Goal: Task Accomplishment & Management: Use online tool/utility

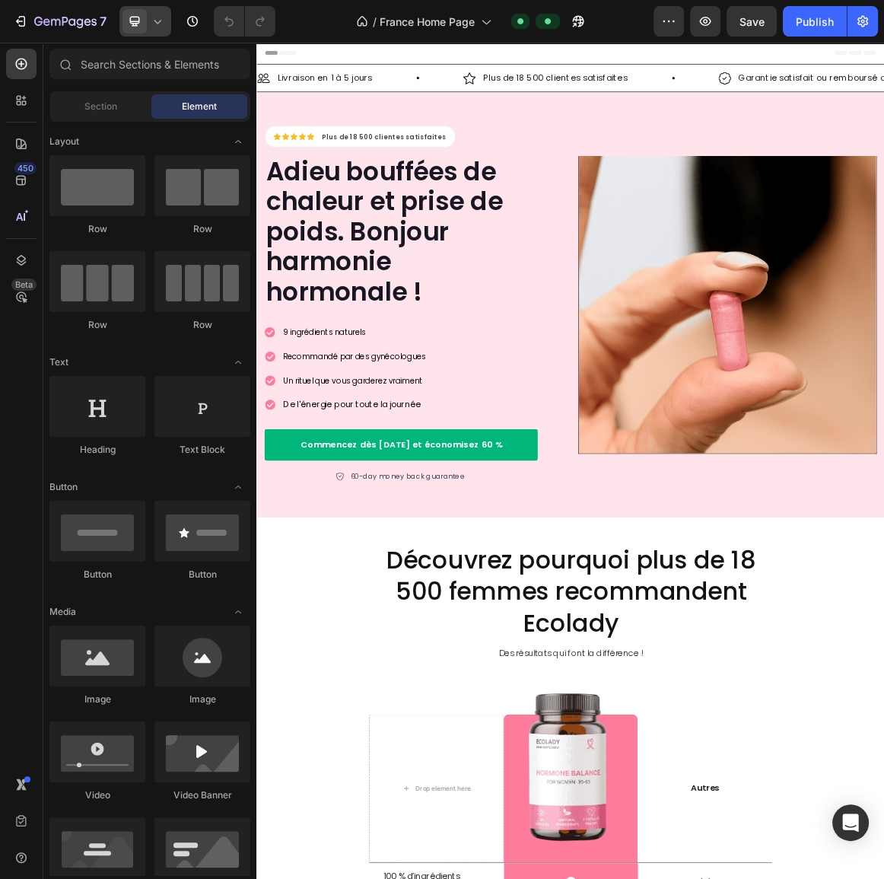
click at [159, 21] on icon at bounding box center [157, 22] width 7 height 4
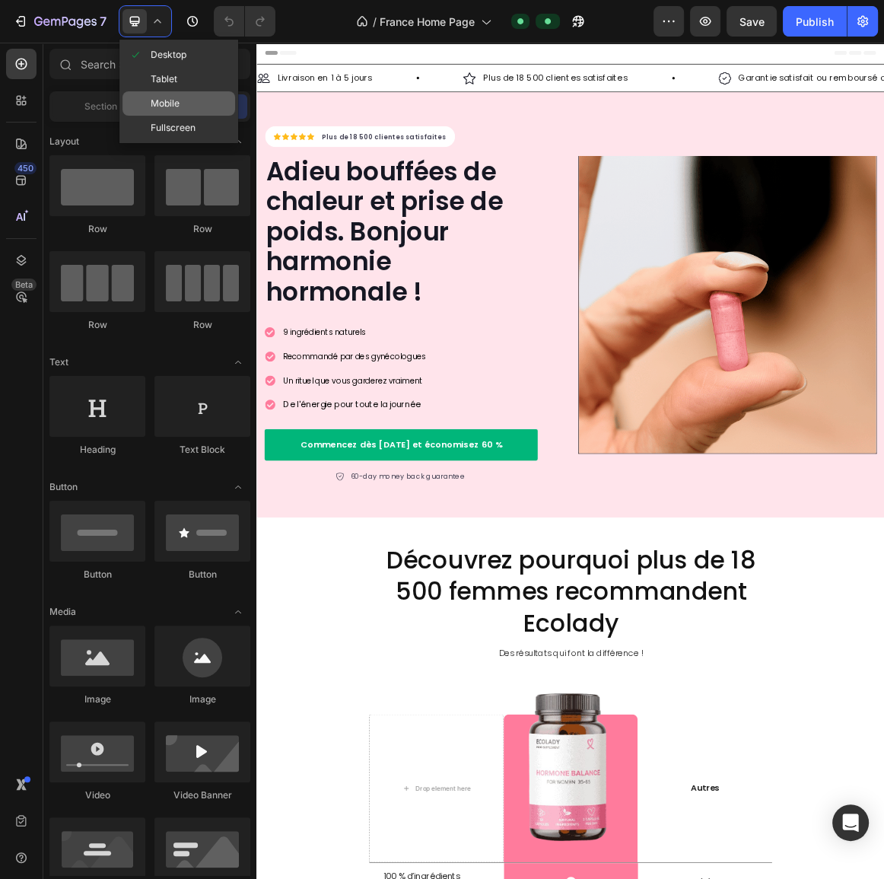
click at [182, 116] on div "Mobile" at bounding box center [179, 128] width 113 height 24
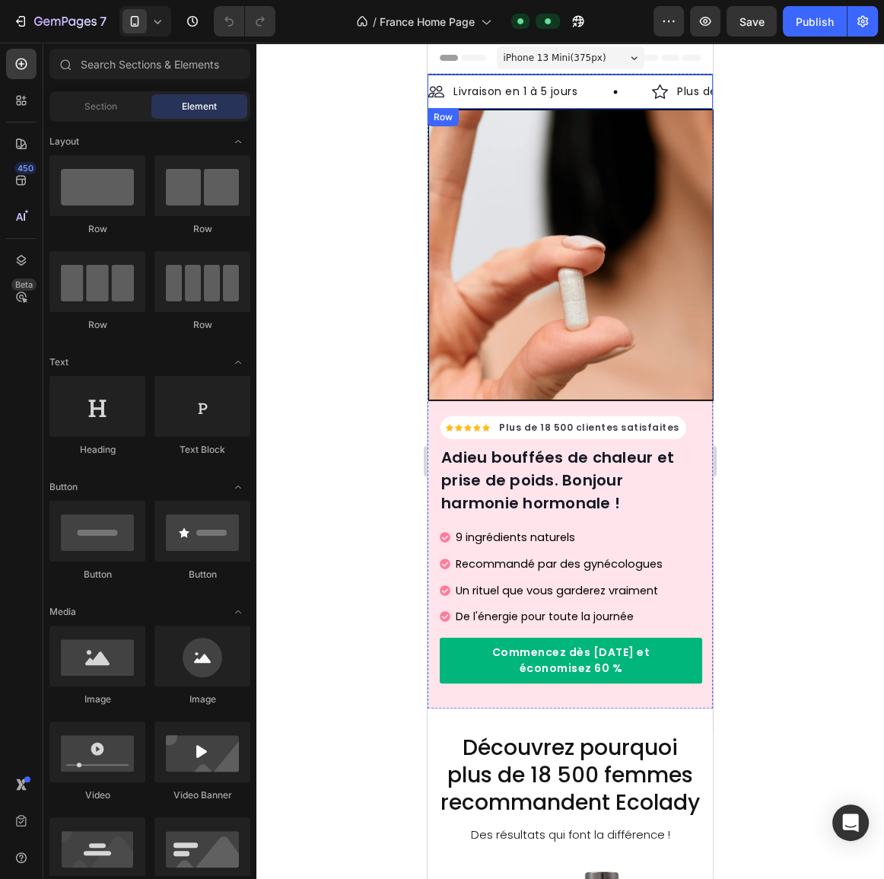
click at [515, 94] on p "Livraison en 1 à 5 jours" at bounding box center [516, 92] width 124 height 16
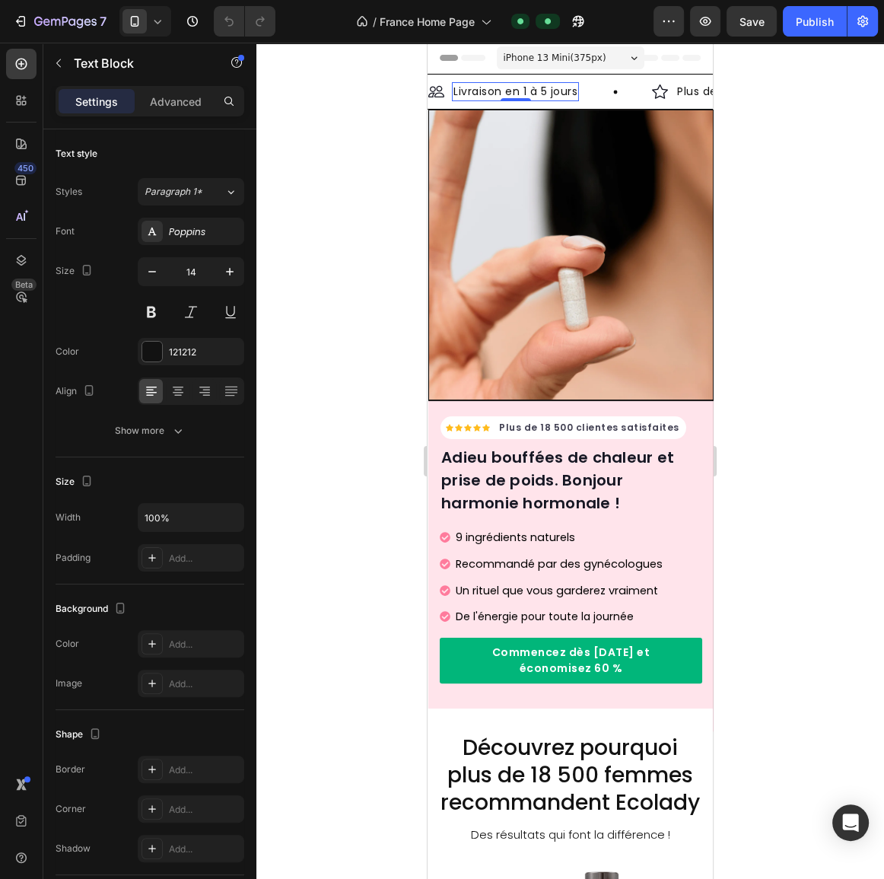
click at [516, 94] on p "Livraison en 1 à 5 jours" at bounding box center [516, 92] width 124 height 16
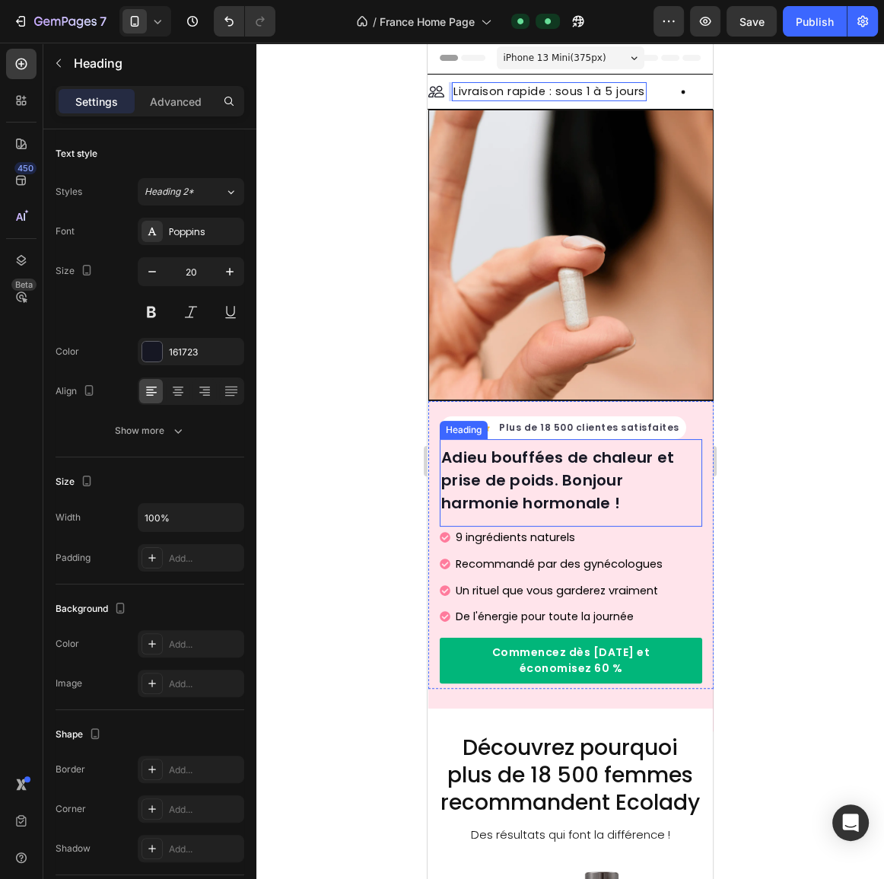
click at [569, 499] on h2 "Adieu bouffées de chaleur et prise de poids. Bonjour harmonie hormonale !" at bounding box center [571, 480] width 263 height 72
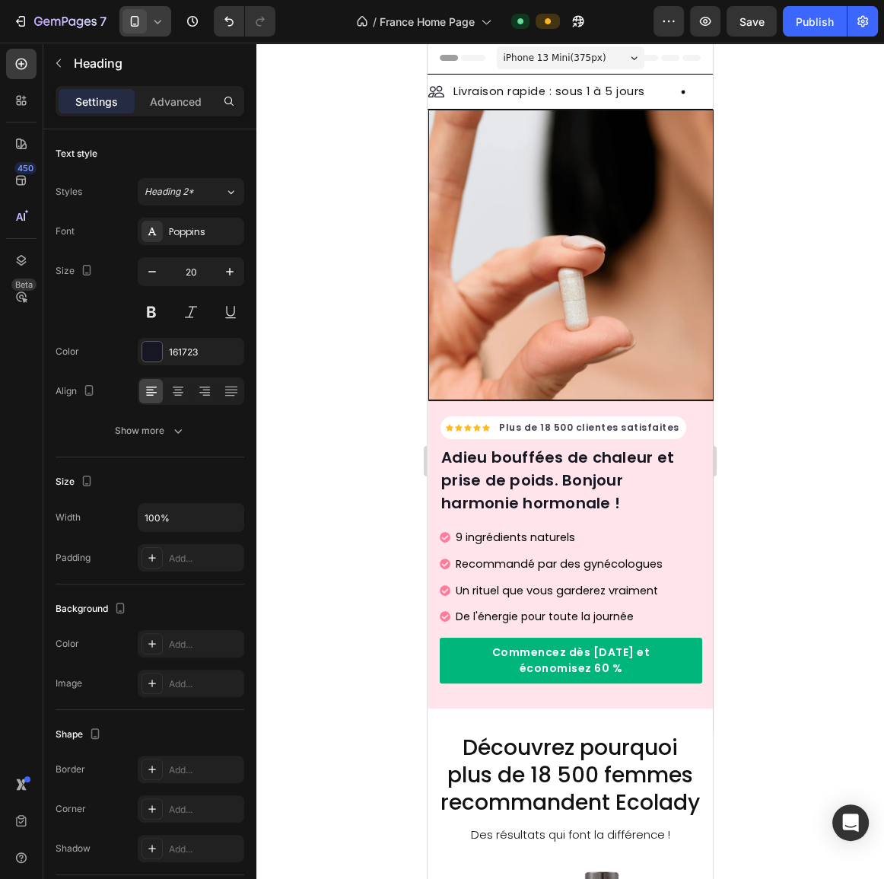
click at [137, 18] on icon at bounding box center [135, 21] width 8 height 11
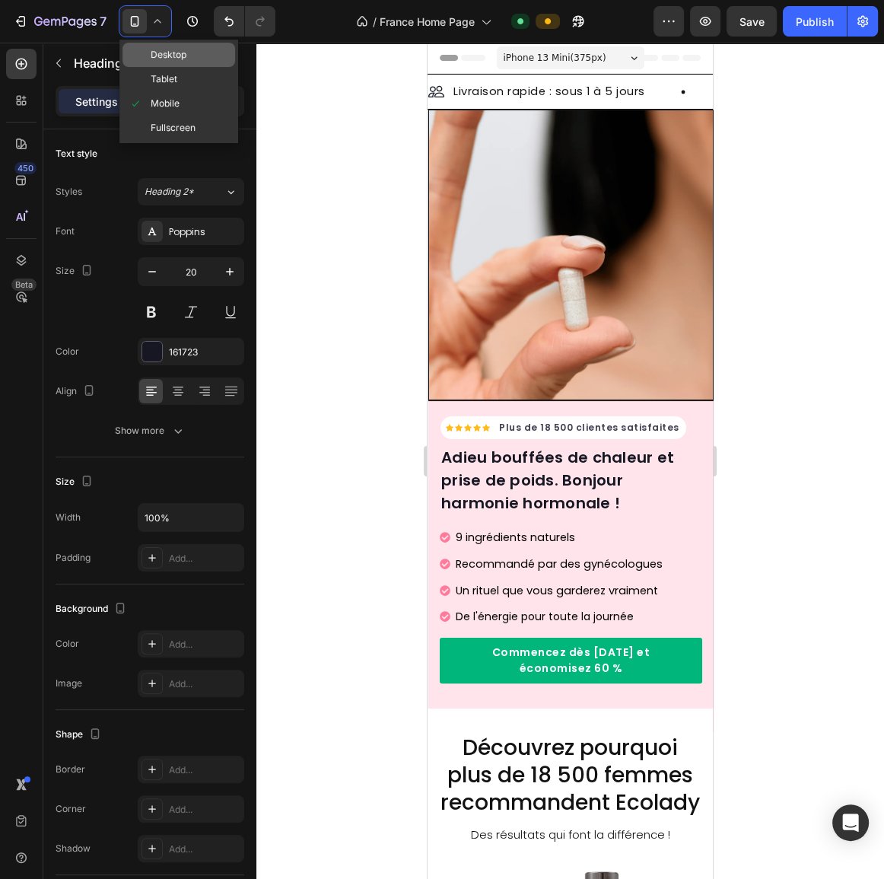
click at [165, 59] on span "Desktop" at bounding box center [169, 54] width 36 height 15
type input "48"
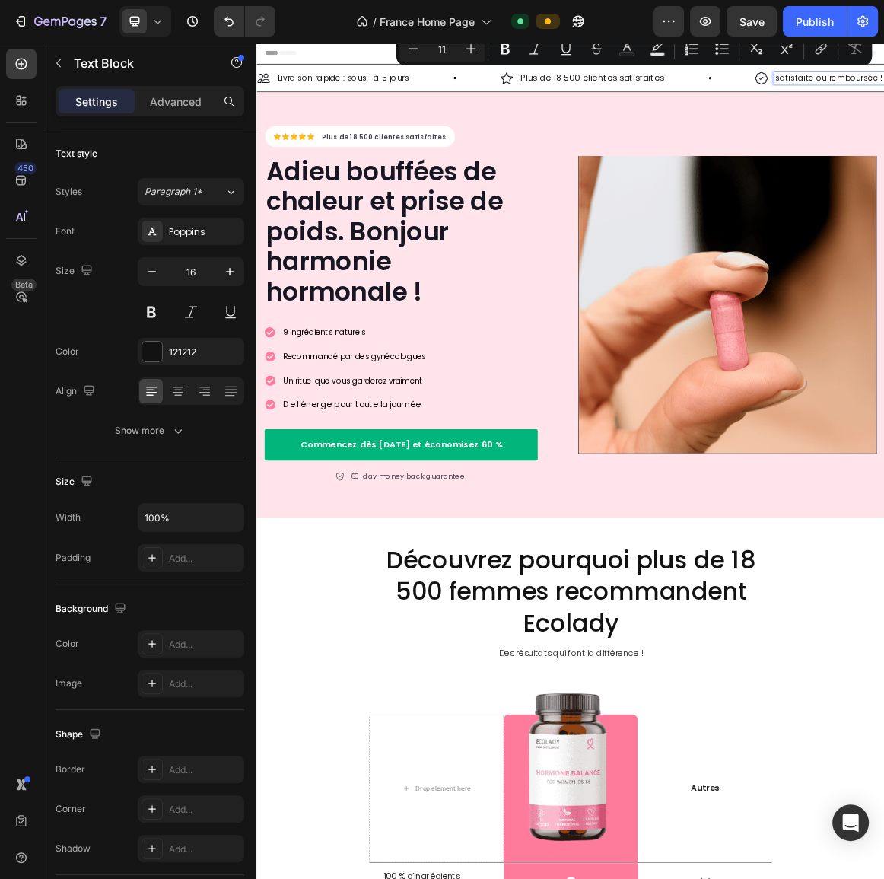
scroll to position [0, 148]
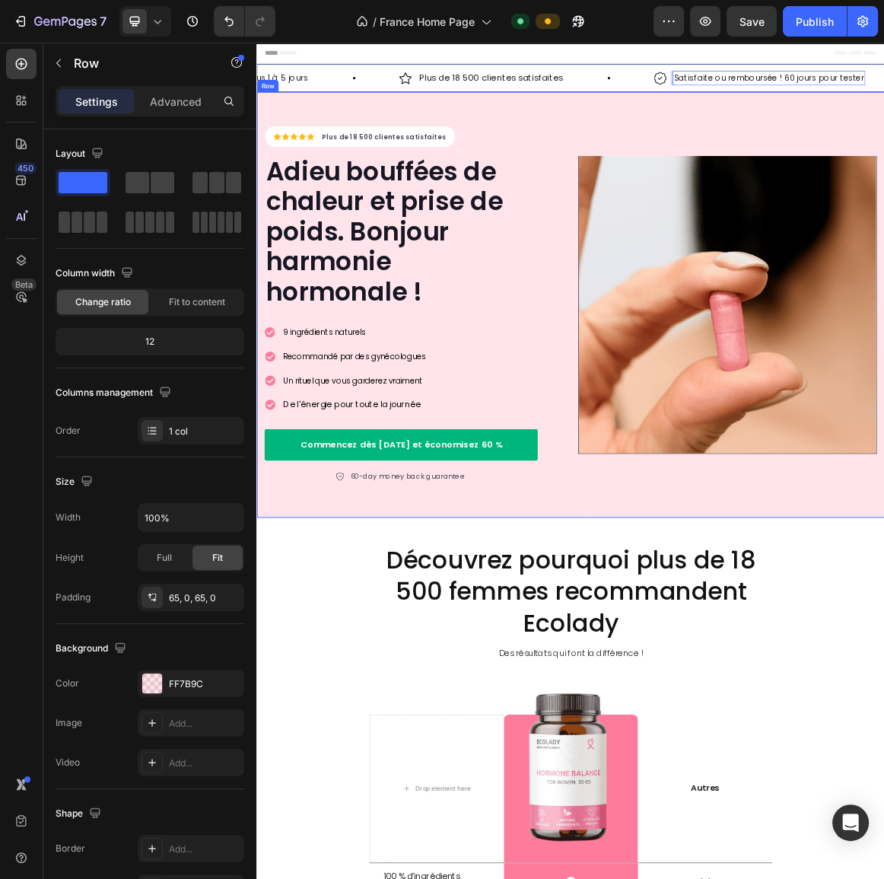
click at [852, 134] on div "Icon Icon Icon Icon Icon Icon List Hoz Plus de 18 500 clientes satisfaites Text…" at bounding box center [712, 424] width 913 height 619
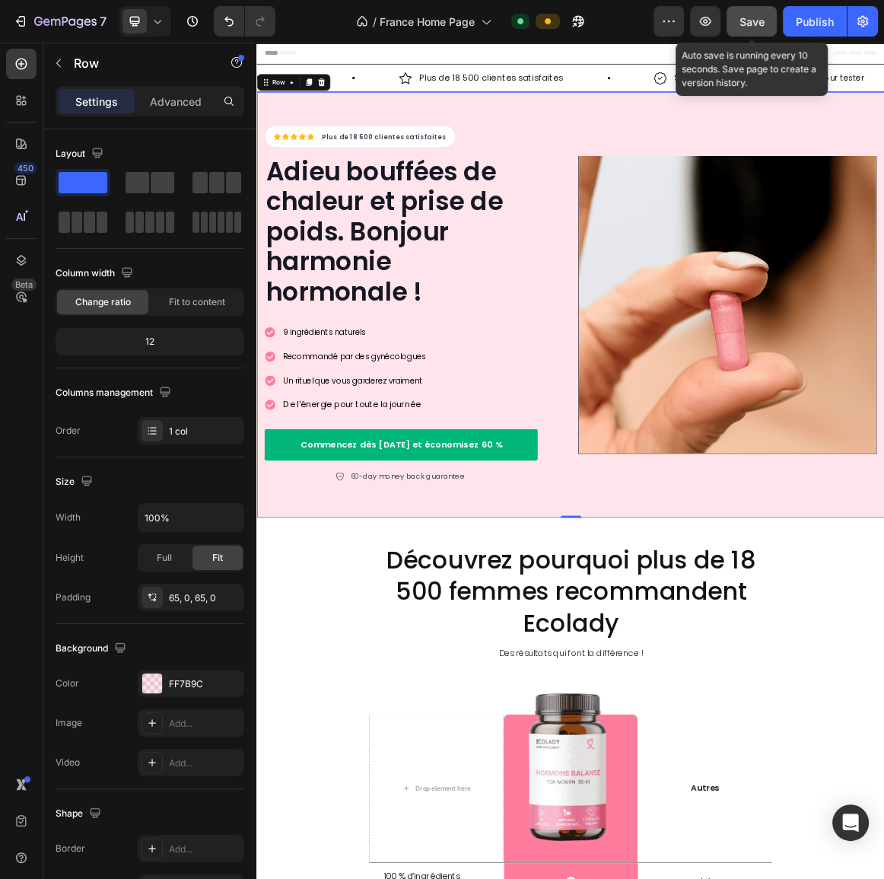
click at [757, 24] on span "Save" at bounding box center [752, 21] width 25 height 13
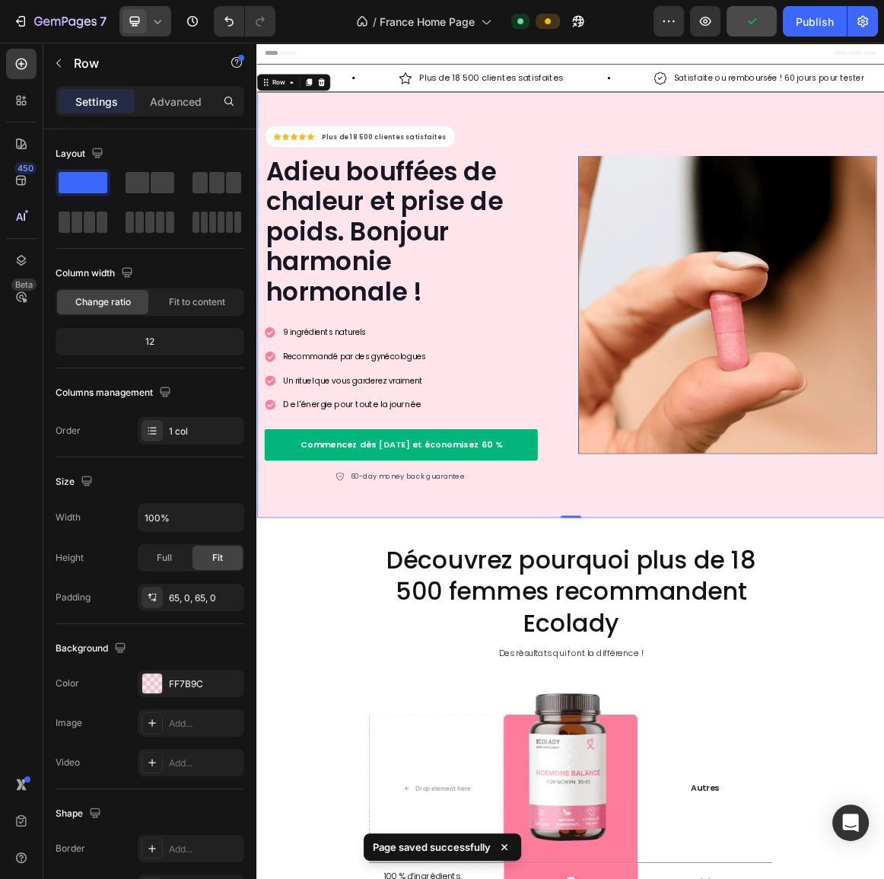
click at [137, 29] on span at bounding box center [135, 21] width 24 height 24
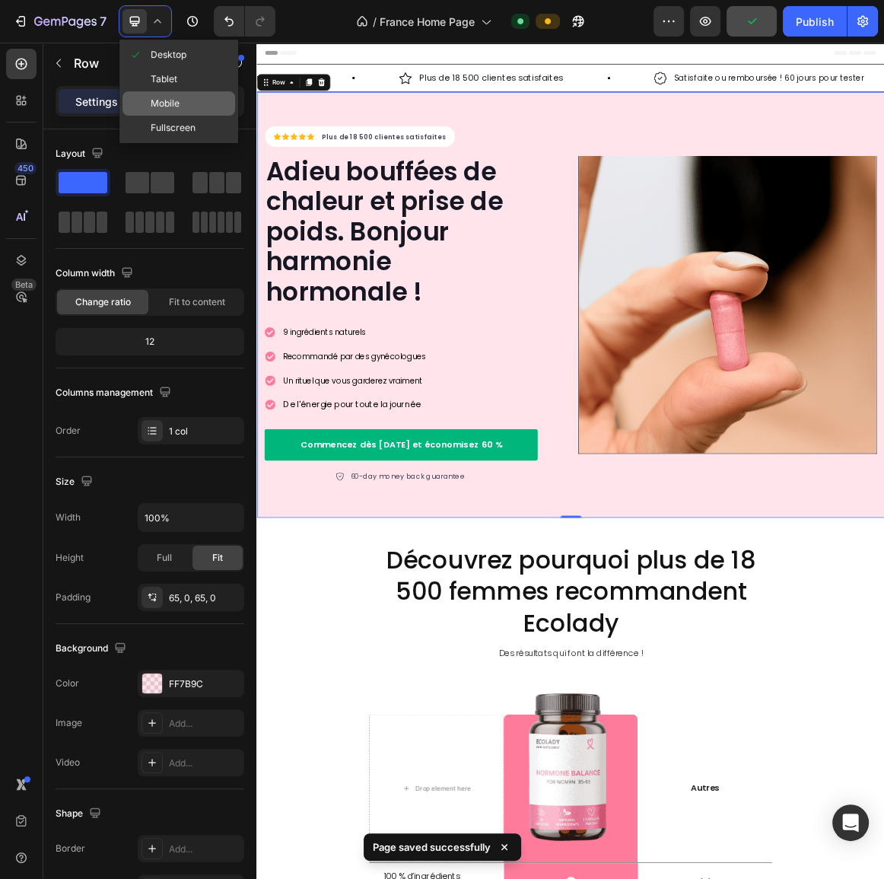
click at [173, 116] on div "Mobile" at bounding box center [179, 128] width 113 height 24
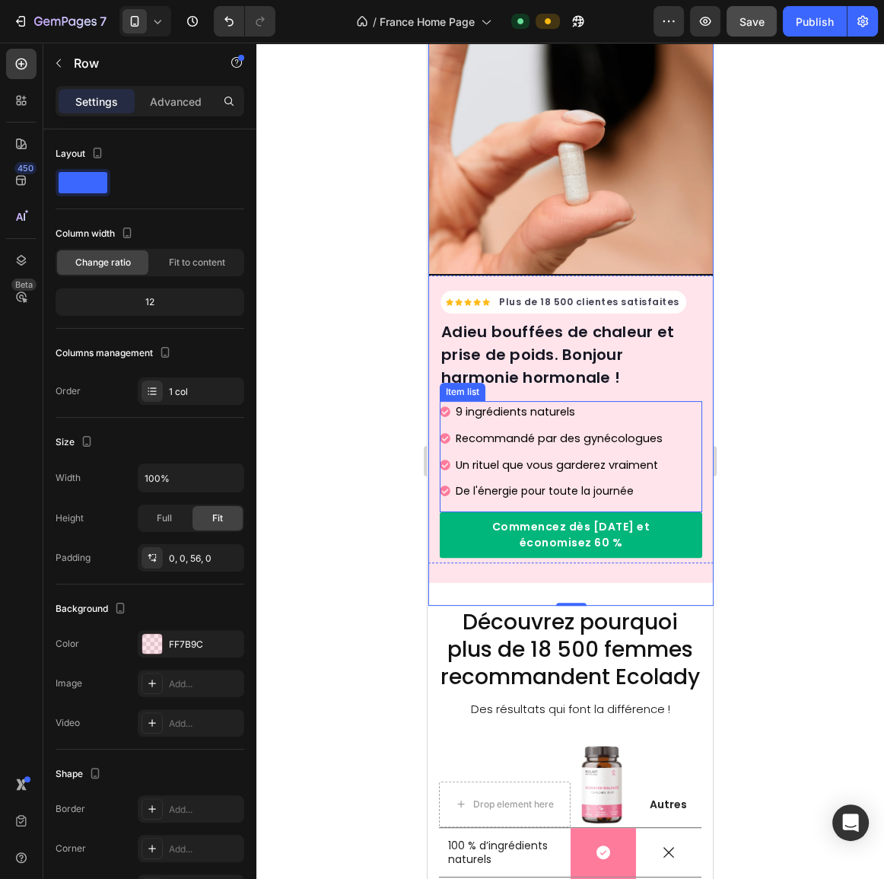
scroll to position [138, 0]
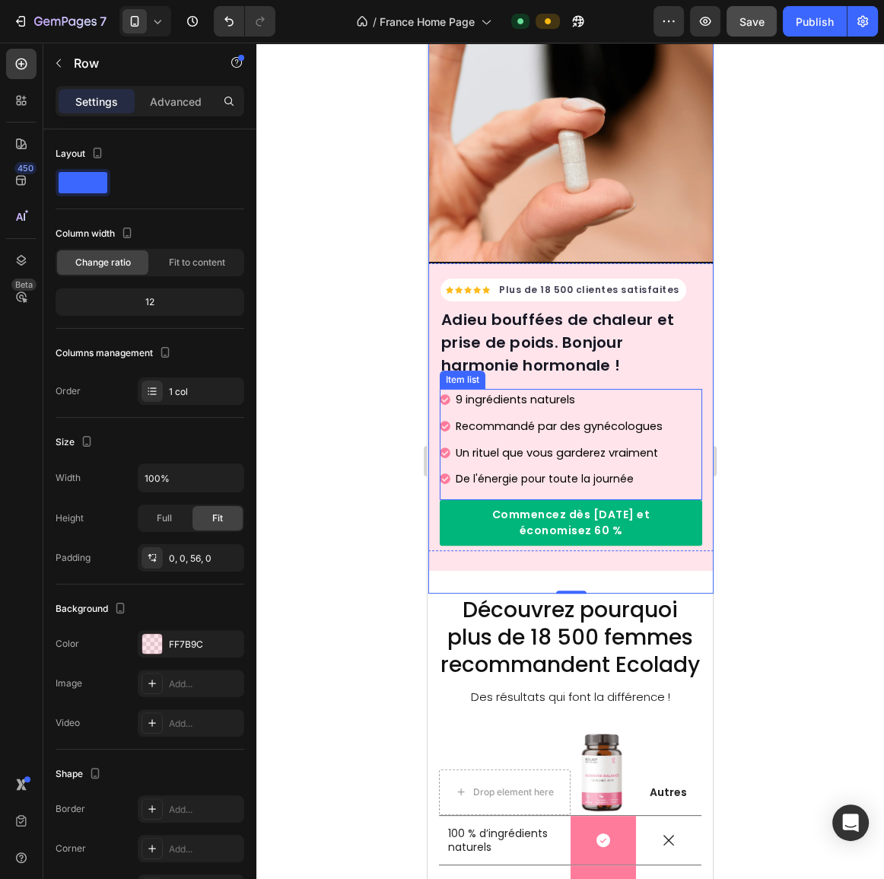
click at [546, 392] on span "9 ingrédients naturels" at bounding box center [515, 399] width 119 height 15
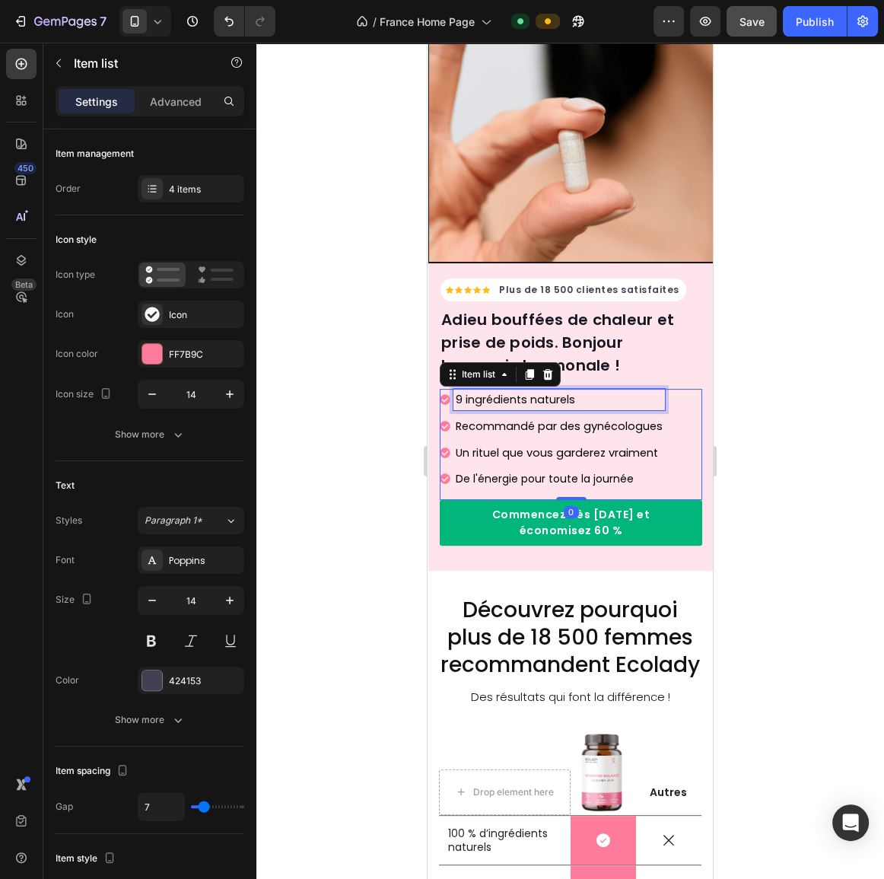
click at [546, 392] on span "9 ingrédients naturels" at bounding box center [515, 399] width 119 height 15
click at [531, 419] on span "Recommandé par des gynécologues" at bounding box center [559, 426] width 207 height 15
click at [498, 445] on span "Un rituel que vous garderez vraiment" at bounding box center [557, 452] width 202 height 15
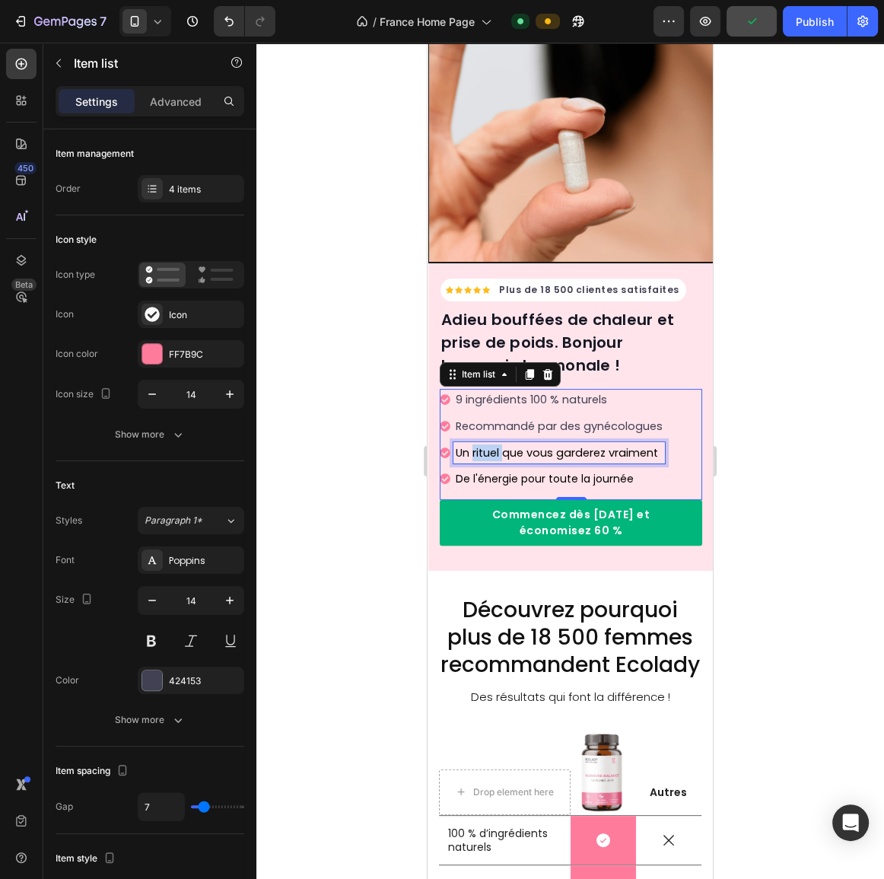
click at [498, 445] on span "Un rituel que vous garderez vraiment" at bounding box center [557, 452] width 202 height 15
click at [546, 471] on span "De l'énergie pour toute la journée" at bounding box center [545, 478] width 178 height 15
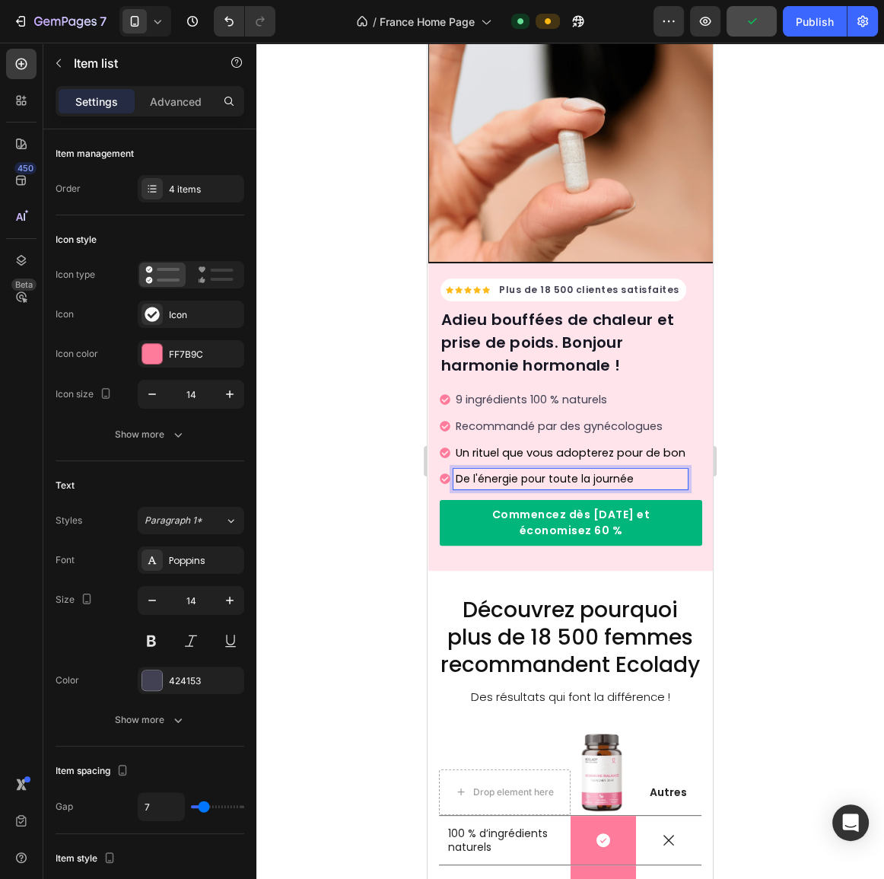
click at [549, 471] on span "De l'énergie pour toute la journée" at bounding box center [545, 478] width 178 height 15
click at [532, 419] on span "Recommandé par des gynécologues" at bounding box center [559, 426] width 207 height 15
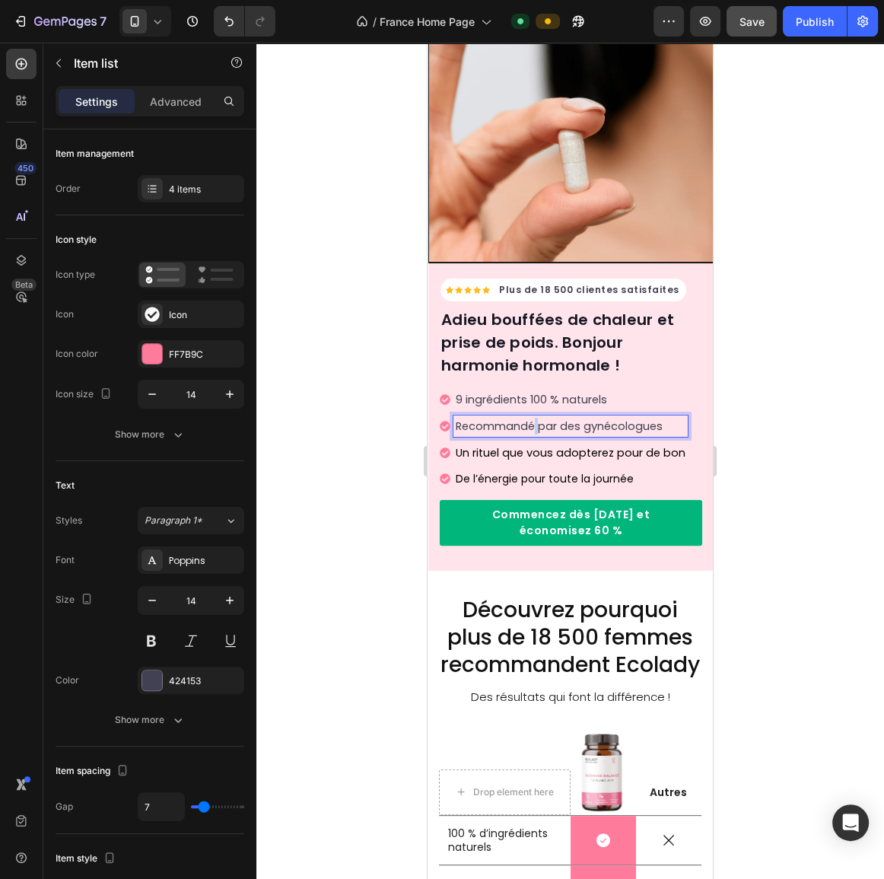
click at [532, 419] on span "Recommandé par des gynécologues" at bounding box center [559, 426] width 207 height 15
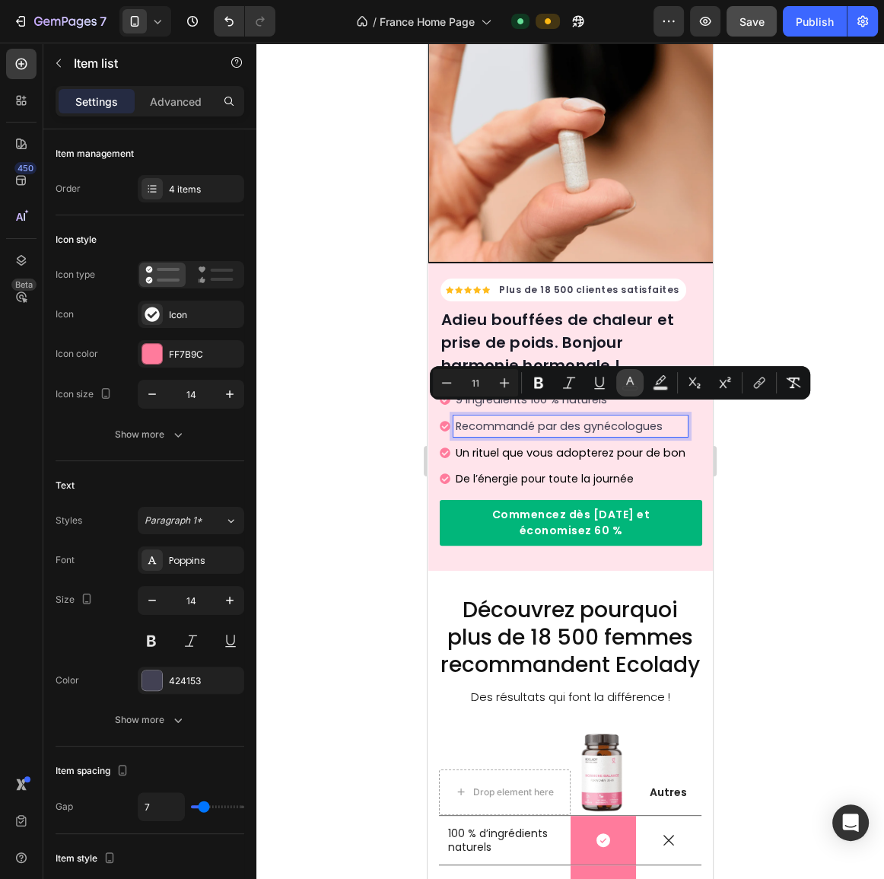
click at [632, 387] on rect "Editor contextual toolbar" at bounding box center [630, 389] width 14 height 4
type input "424153"
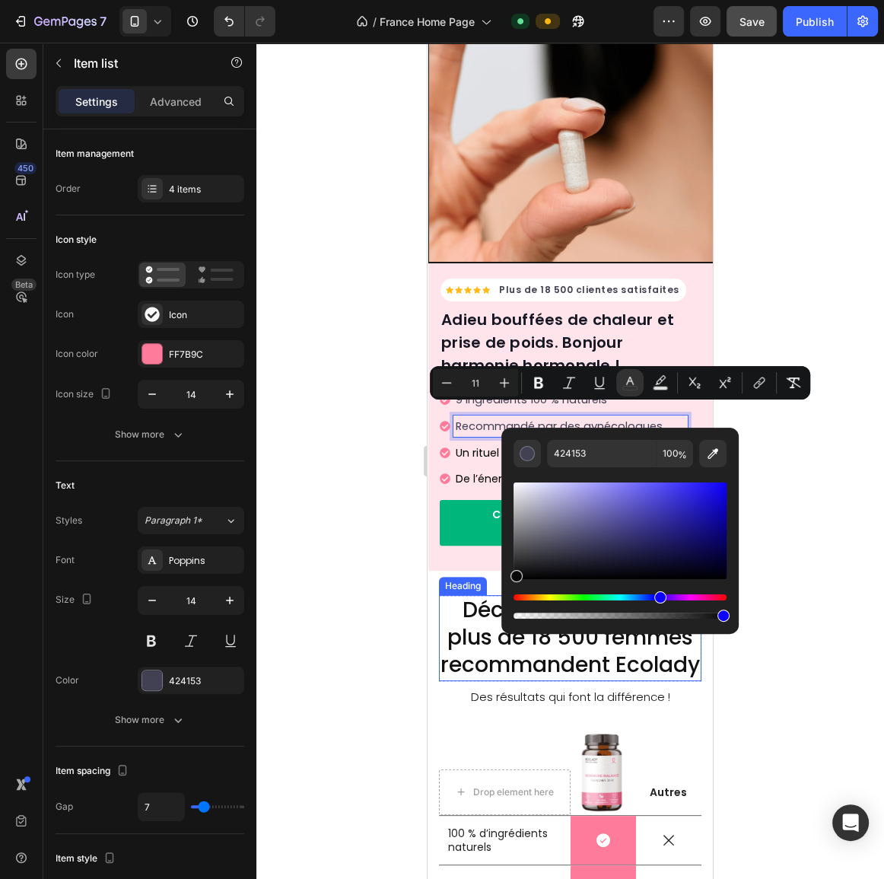
drag, startPoint x: 995, startPoint y: 596, endPoint x: 465, endPoint y: 589, distance: 529.7
type input "070707"
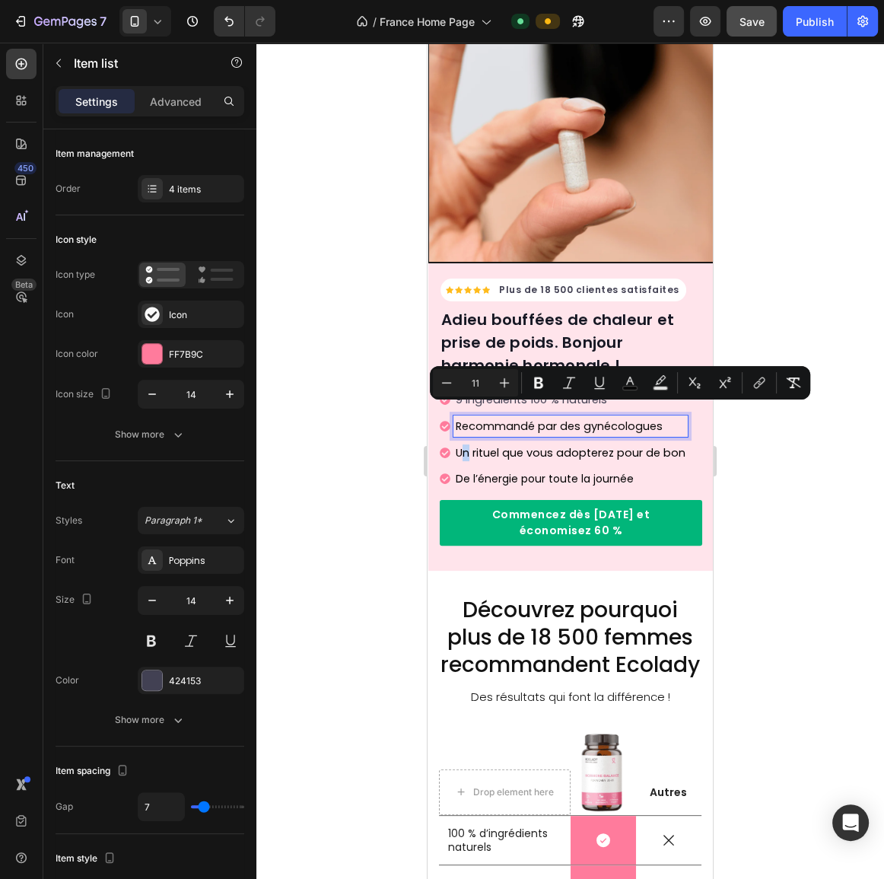
click at [467, 446] on span "Un rituel que vous adopterez pour de bon" at bounding box center [571, 452] width 230 height 15
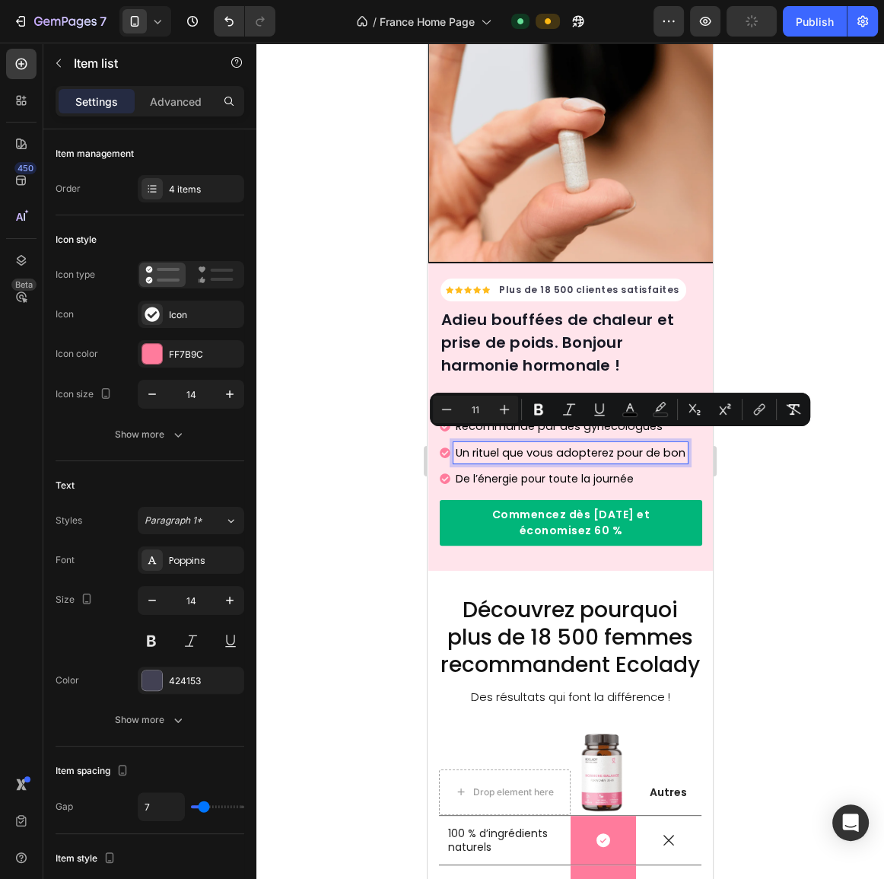
click at [504, 447] on span "Un rituel que vous adopterez pour de bon" at bounding box center [571, 452] width 230 height 15
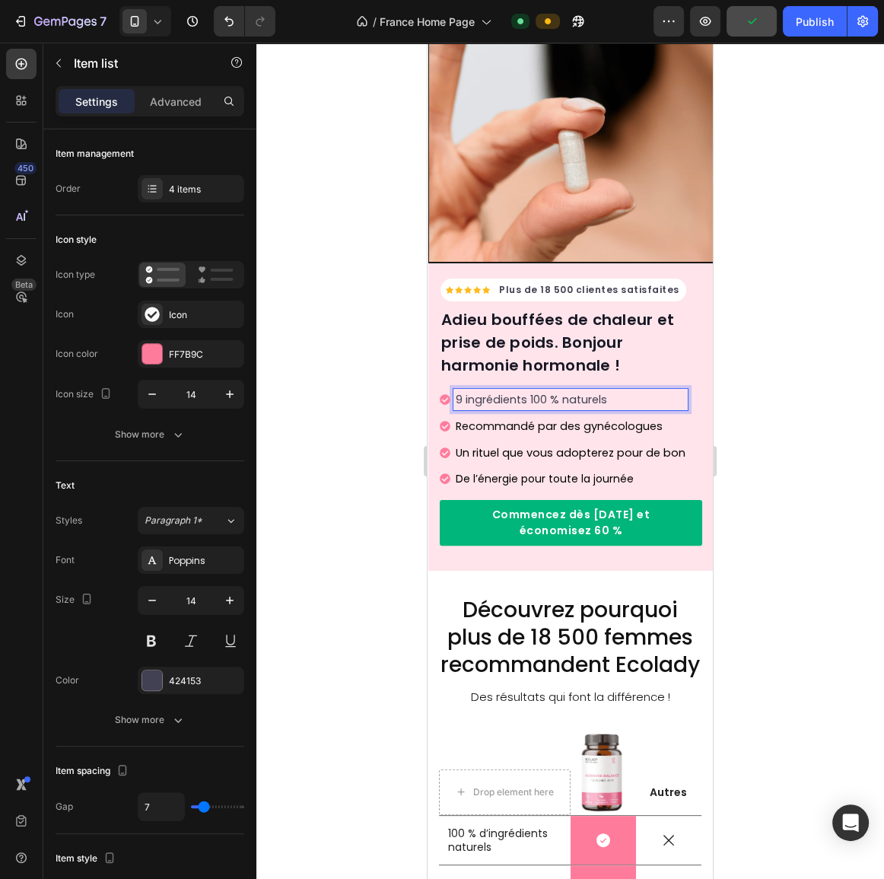
click at [518, 392] on span "9 ingrédients 100 % naturels" at bounding box center [531, 399] width 151 height 15
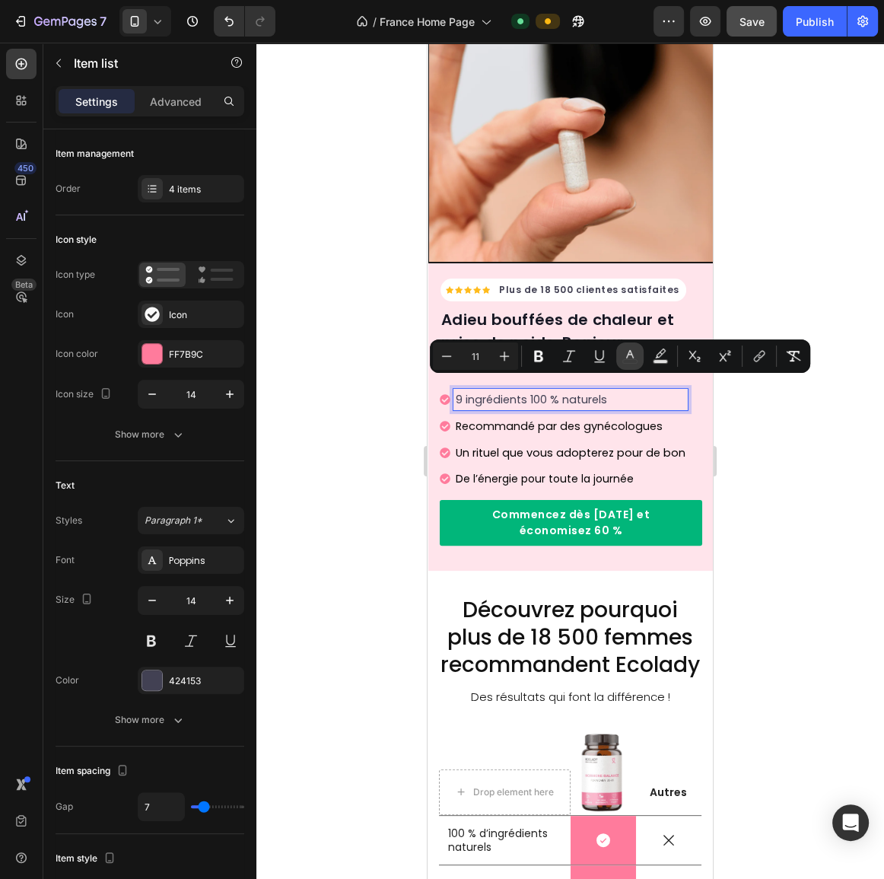
click at [624, 357] on icon "Editor contextual toolbar" at bounding box center [630, 356] width 15 height 15
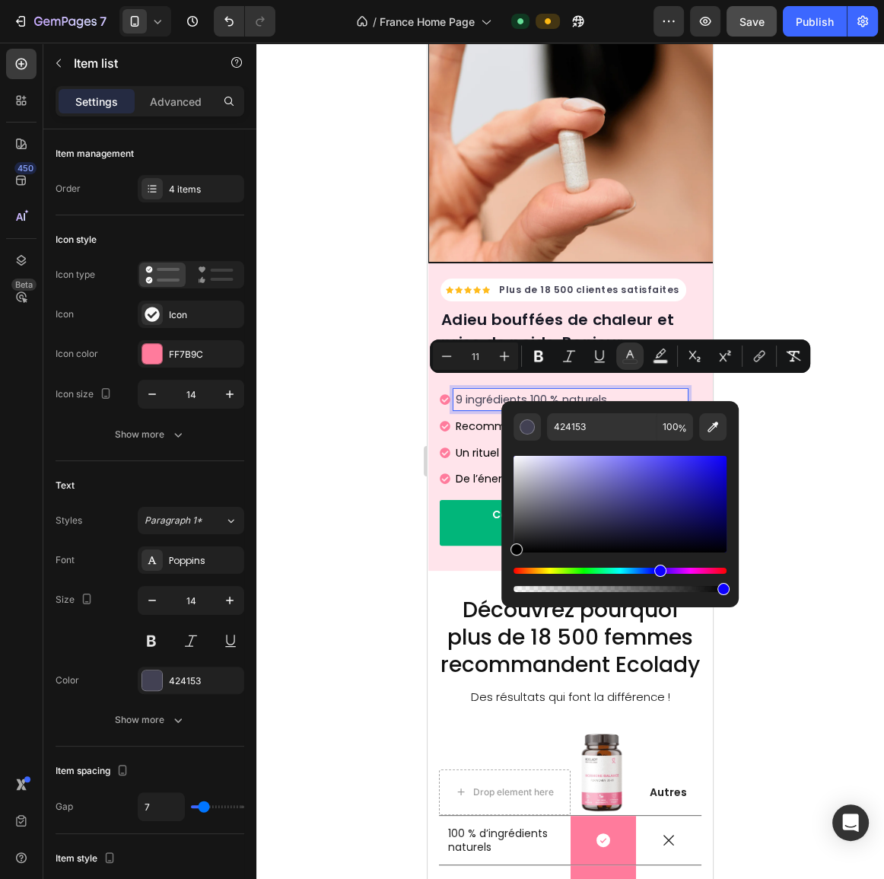
drag, startPoint x: 998, startPoint y: 569, endPoint x: 446, endPoint y: 586, distance: 552.8
type input "000000"
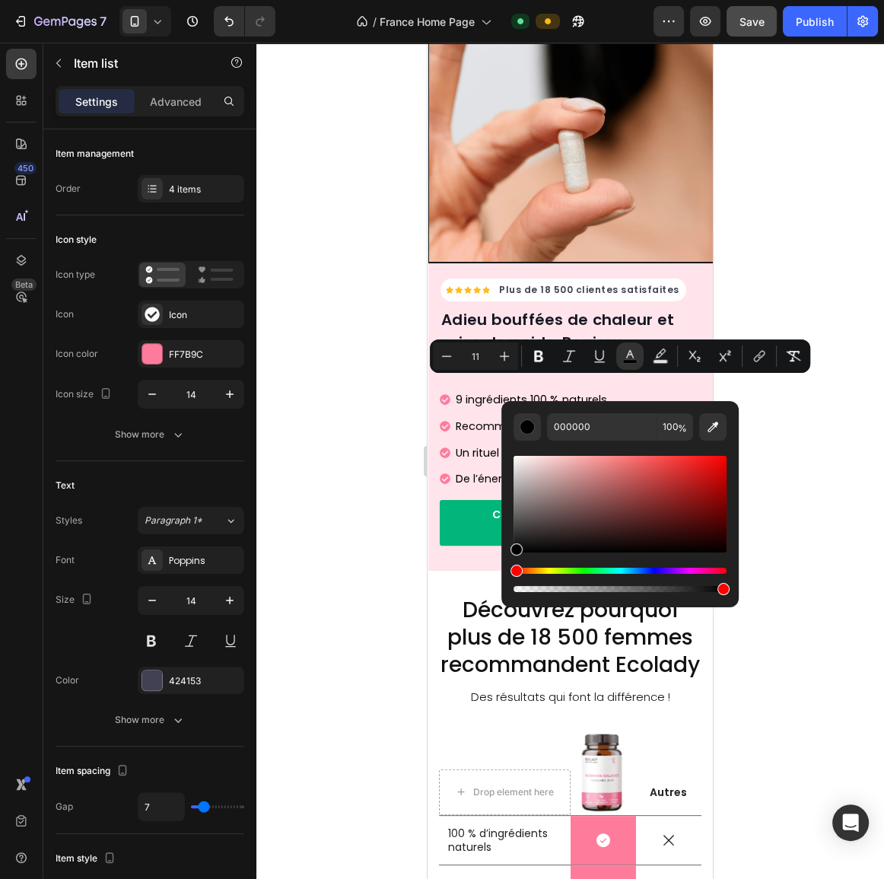
click at [470, 427] on div "9 ingrédients 100 % naturels Recommandé par des gynécologues Un rituel que vous…" at bounding box center [564, 439] width 248 height 100
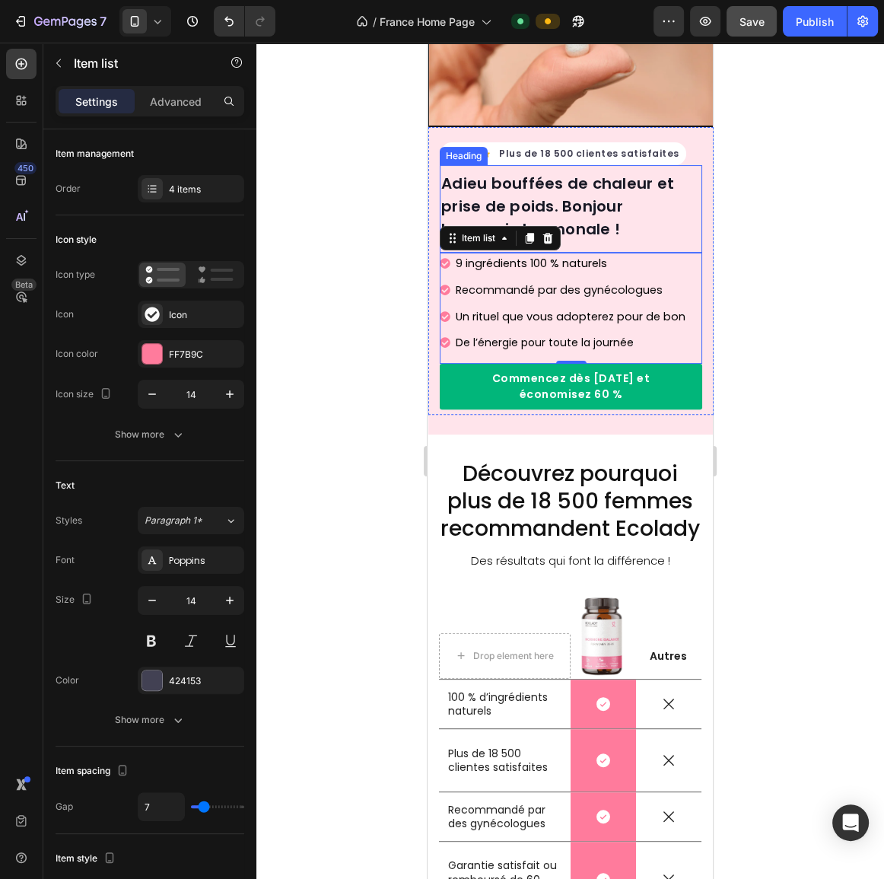
scroll to position [276, 0]
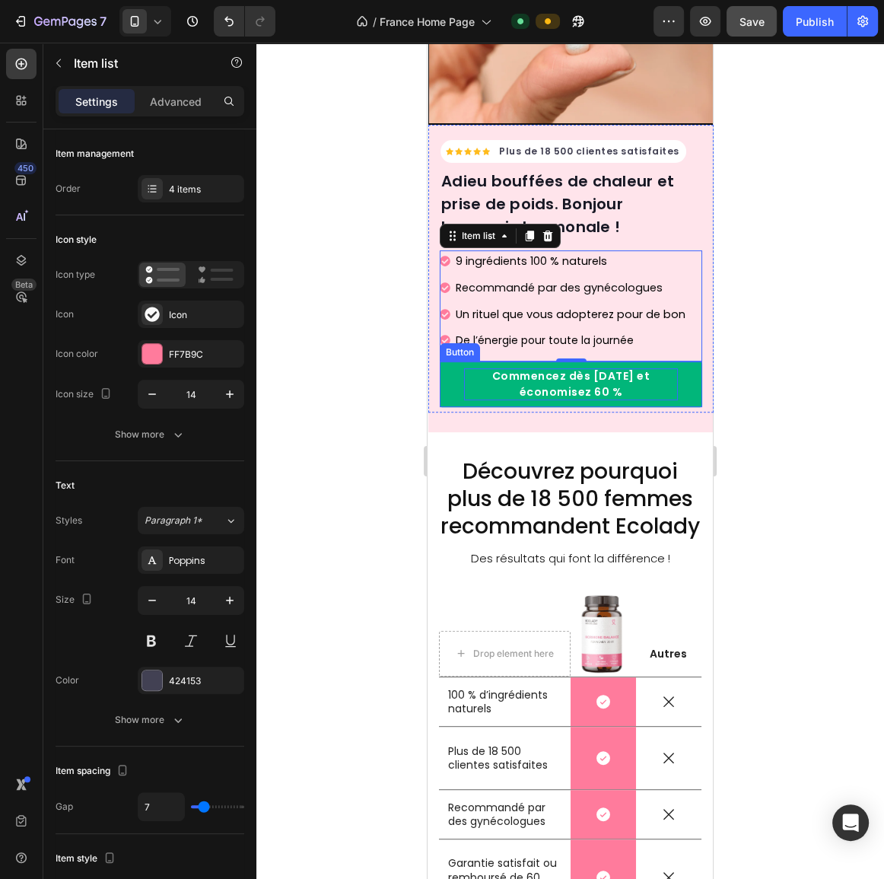
click at [550, 372] on p "Commencez dès [DATE] et économisez 60 %" at bounding box center [571, 384] width 214 height 32
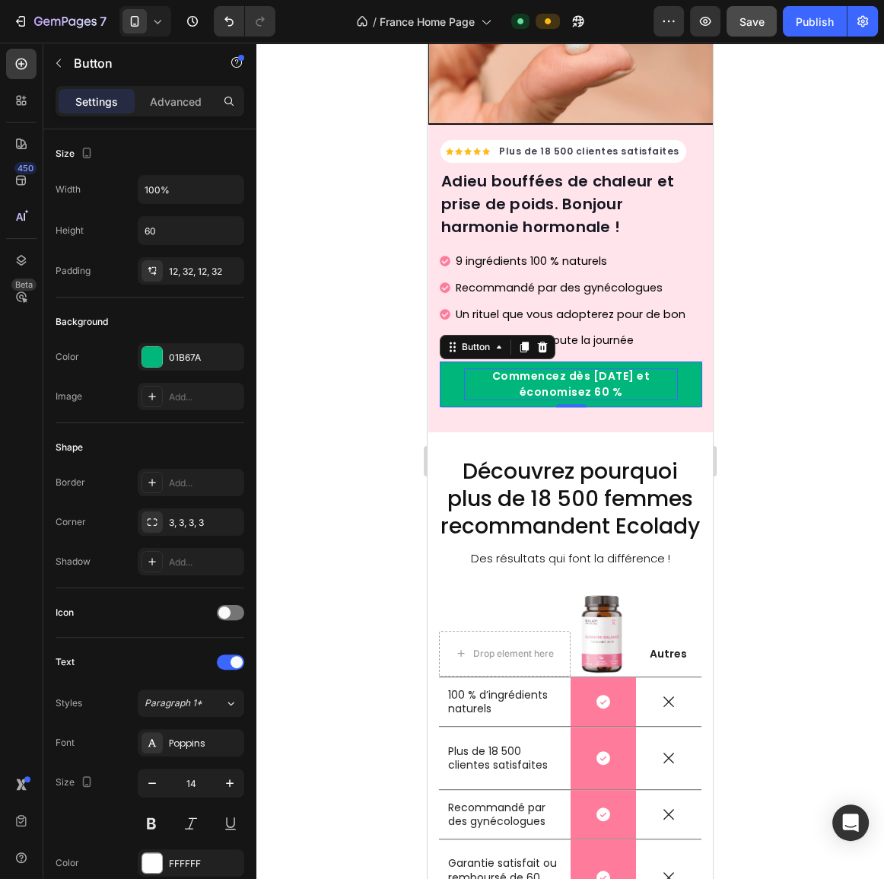
click at [550, 372] on p "Commencez dès [DATE] et économisez 60 %" at bounding box center [571, 384] width 214 height 32
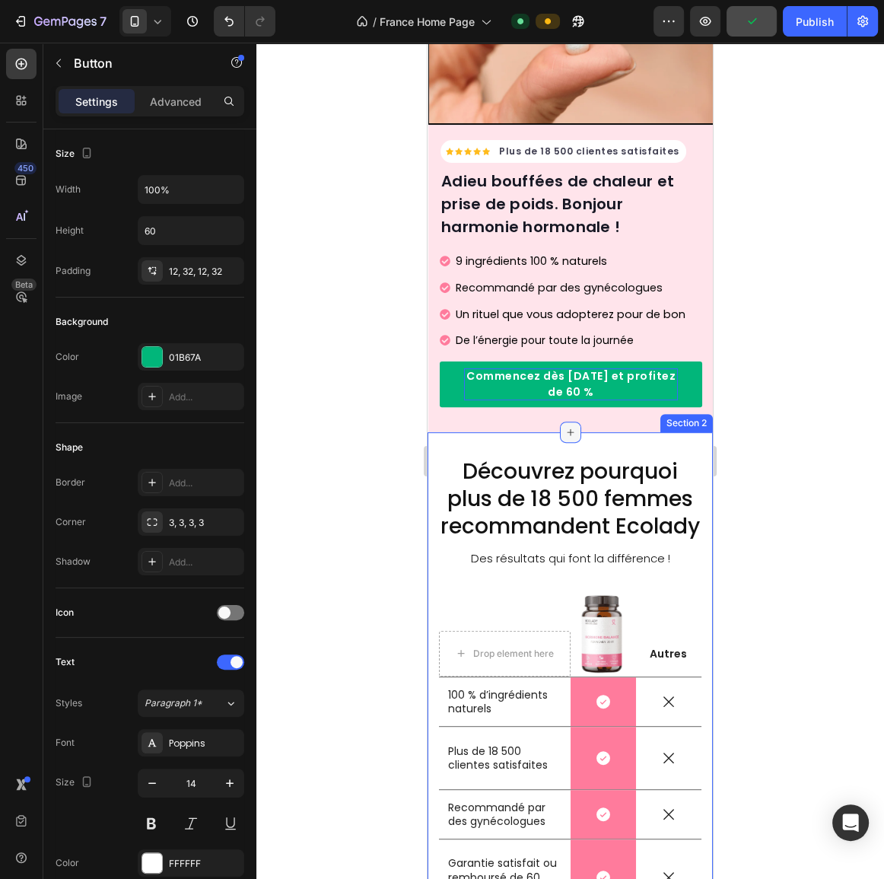
click at [569, 426] on icon at bounding box center [571, 432] width 12 height 12
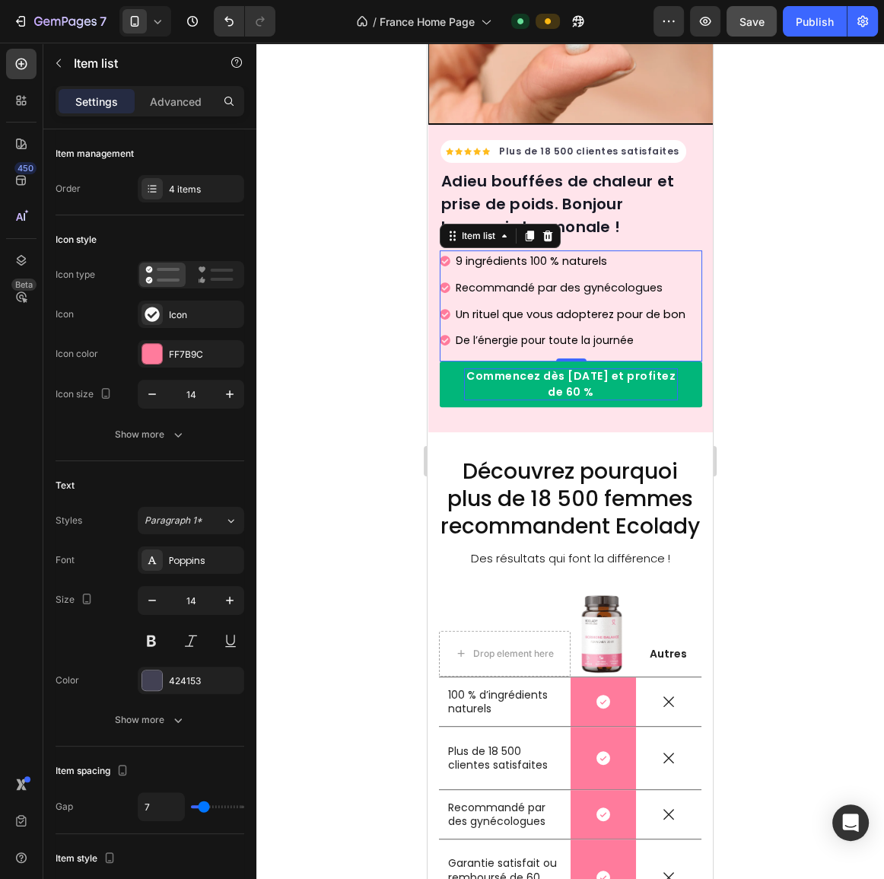
click at [661, 304] on div "Un rituel que vous adopterez pour de bon" at bounding box center [571, 314] width 234 height 21
click at [560, 477] on h2 "Découvrez pourquoi plus de 18 500 femmes recommandent Ecolady" at bounding box center [570, 500] width 263 height 86
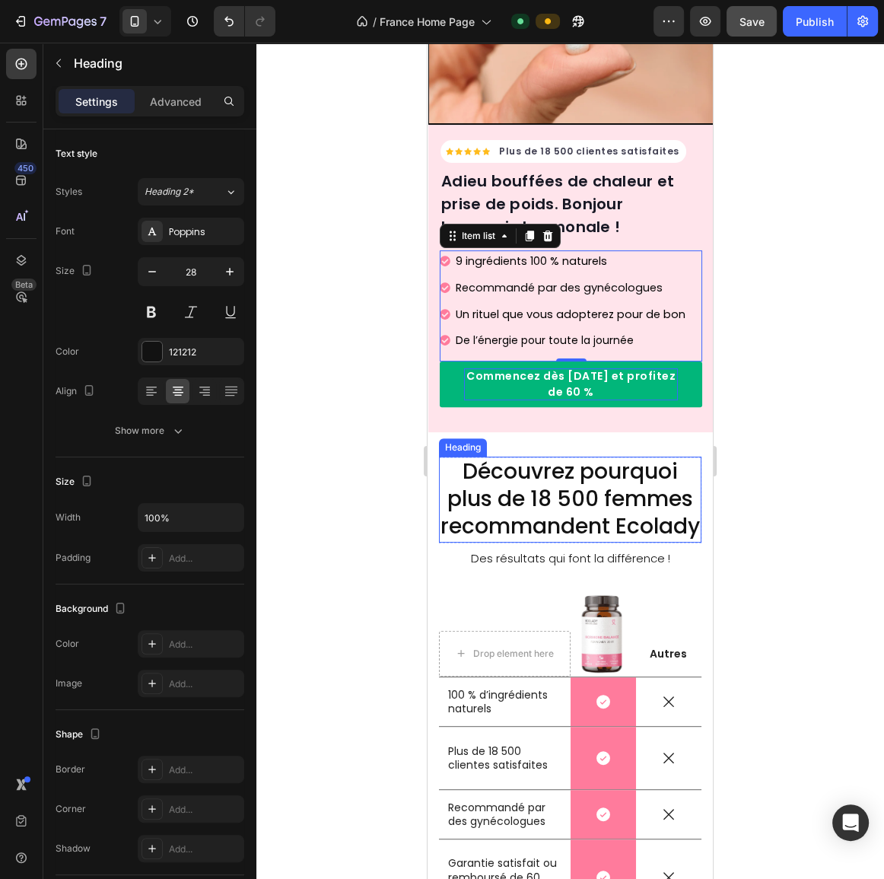
click at [560, 477] on h2 "Découvrez pourquoi plus de 18 500 femmes recommandent Ecolady" at bounding box center [570, 500] width 263 height 86
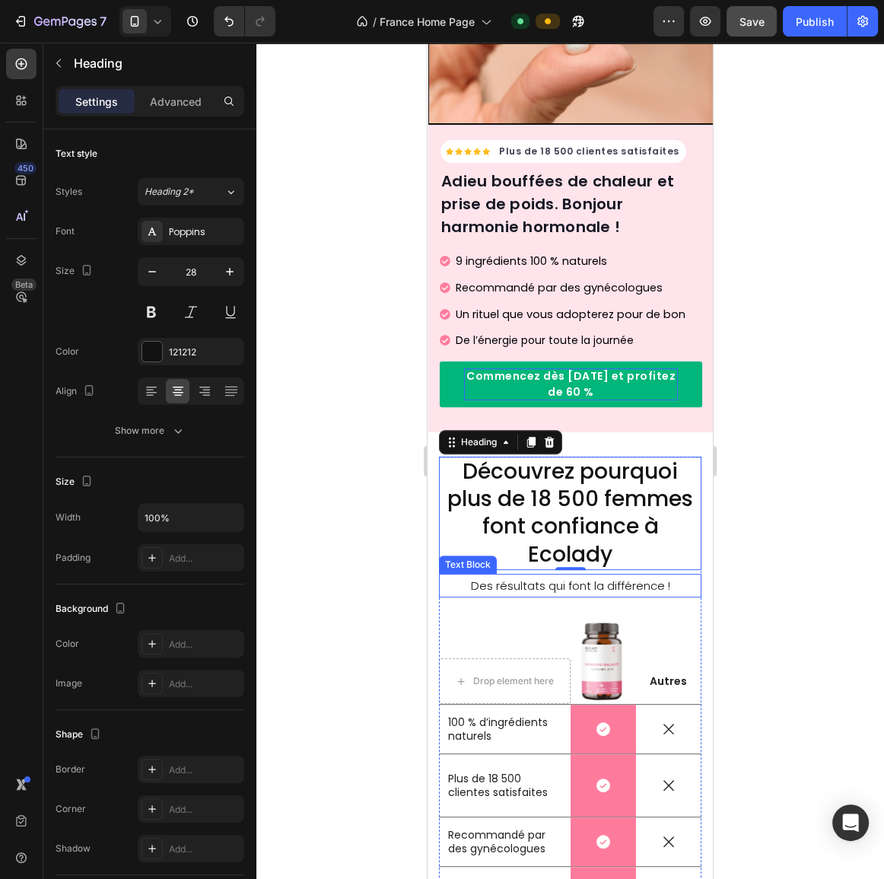
click at [609, 575] on p "Des résultats qui font la différence !" at bounding box center [571, 585] width 260 height 21
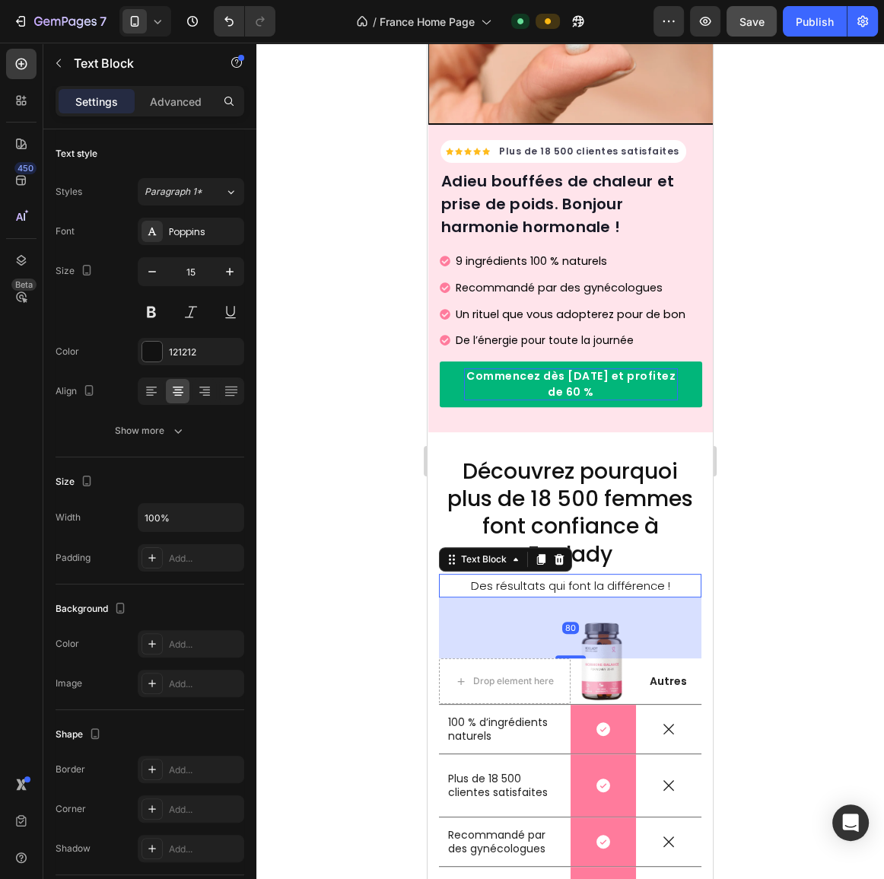
click at [609, 575] on p "Des résultats qui font la différence !" at bounding box center [571, 585] width 260 height 21
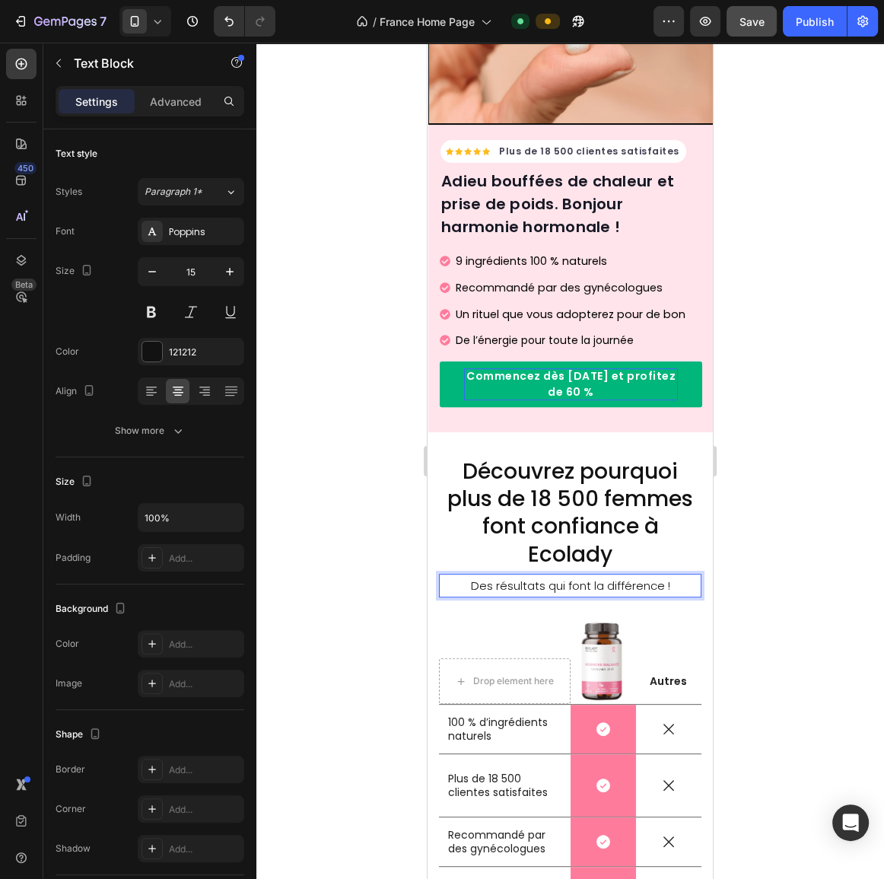
click at [469, 575] on p "Des résultats qui font la différence !" at bounding box center [571, 585] width 260 height 21
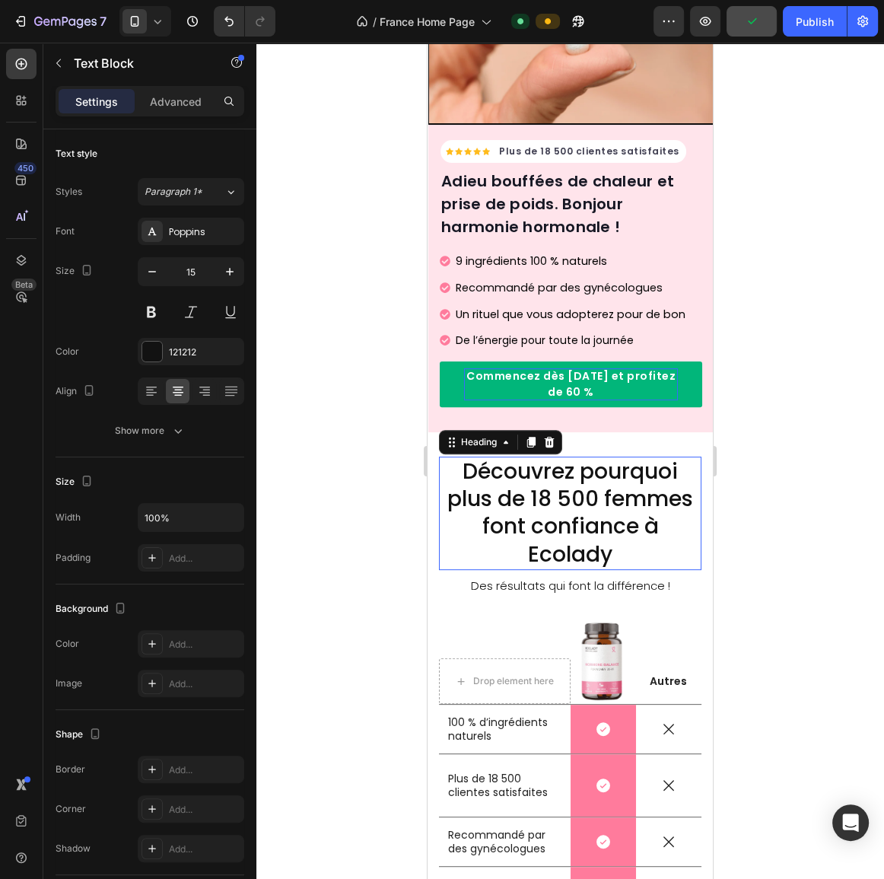
click at [566, 462] on p "Découvrez pourquoi plus de 18 500 femmes font confiance à Ecolady" at bounding box center [571, 513] width 260 height 111
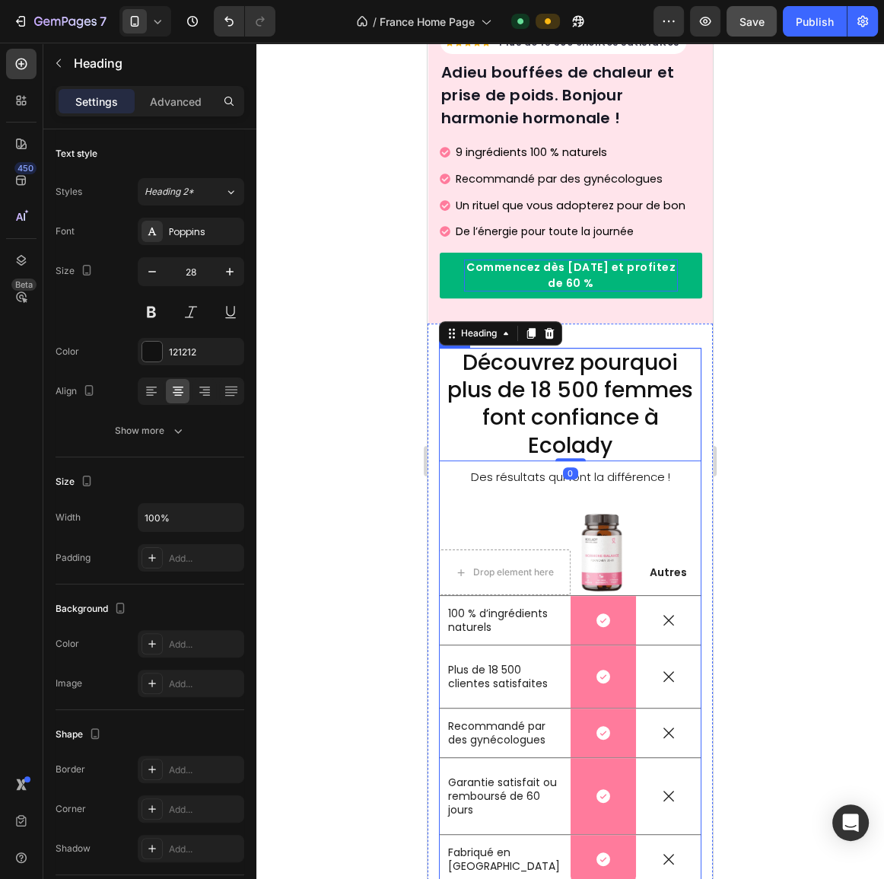
scroll to position [415, 0]
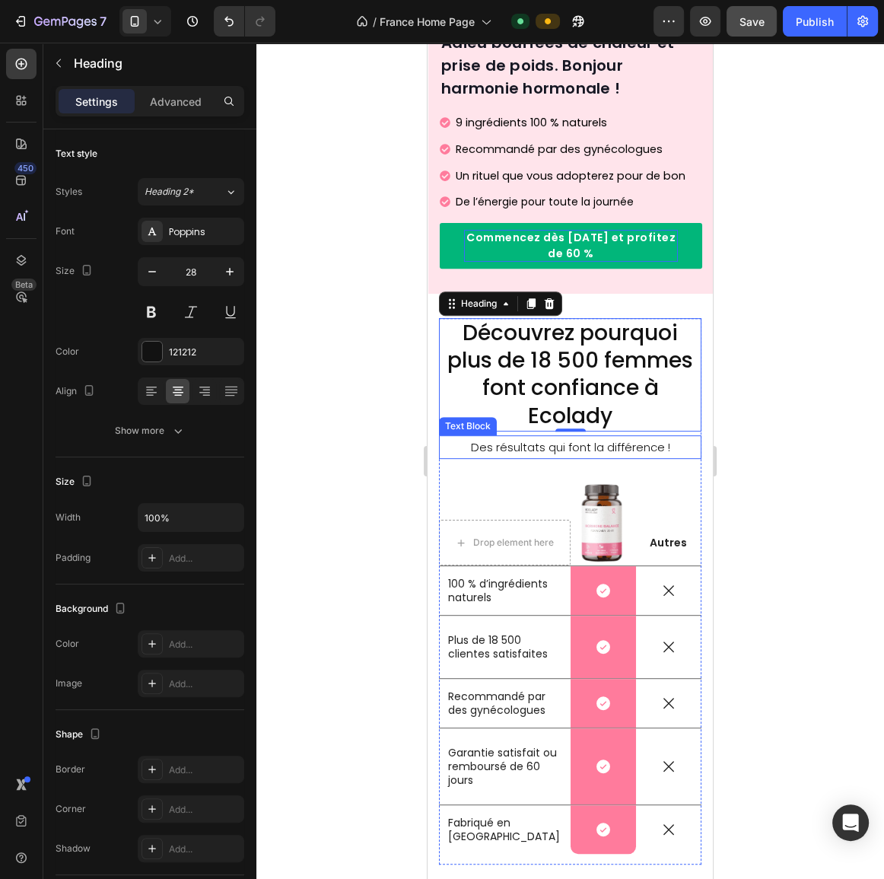
click at [625, 440] on p "Des résultats qui font la différence !" at bounding box center [571, 447] width 260 height 21
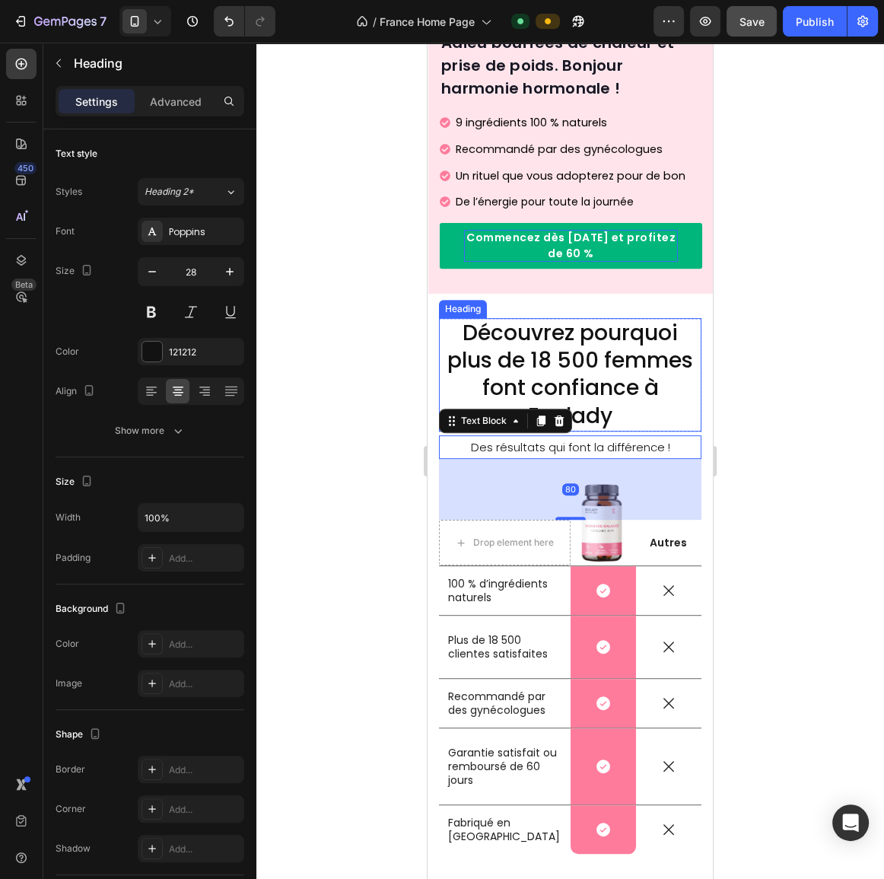
click at [629, 405] on p "Découvrez pourquoi plus de 18 500 femmes font confiance à Ecolady" at bounding box center [571, 375] width 260 height 111
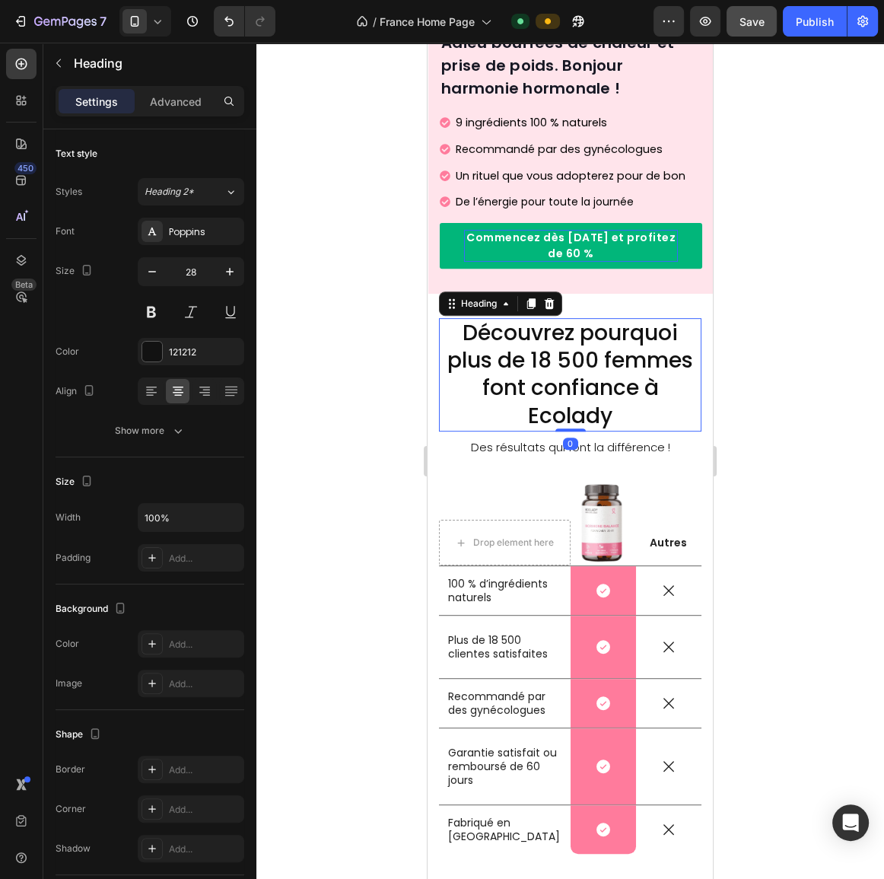
scroll to position [553, 0]
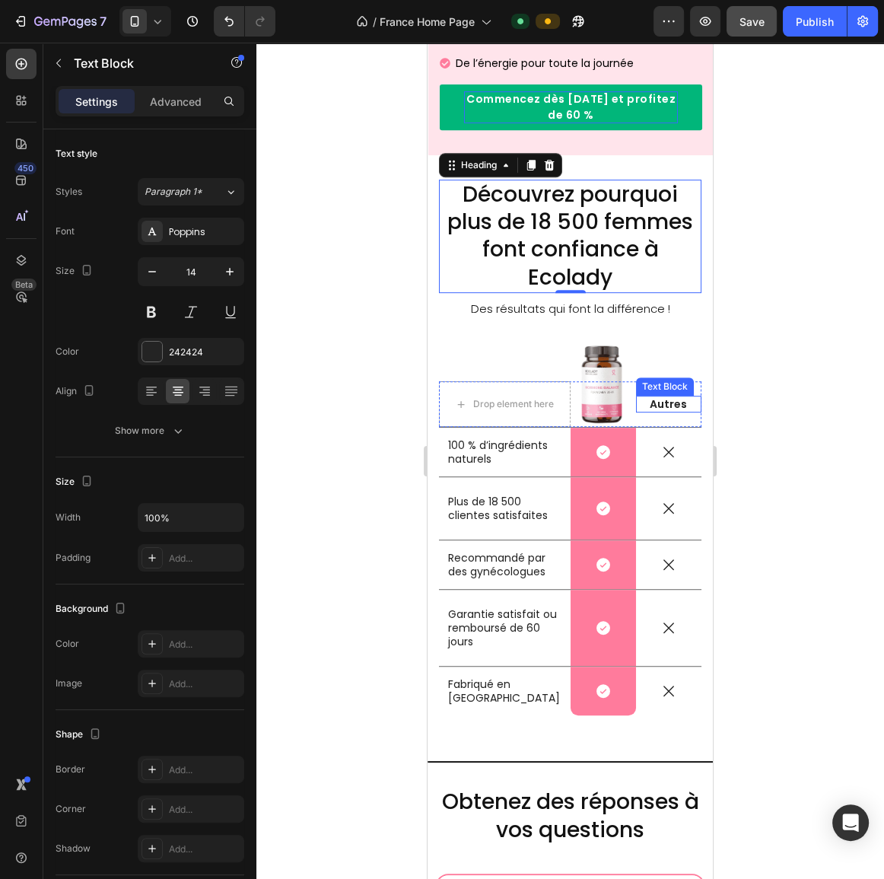
click at [649, 397] on p "Autres" at bounding box center [669, 404] width 62 height 14
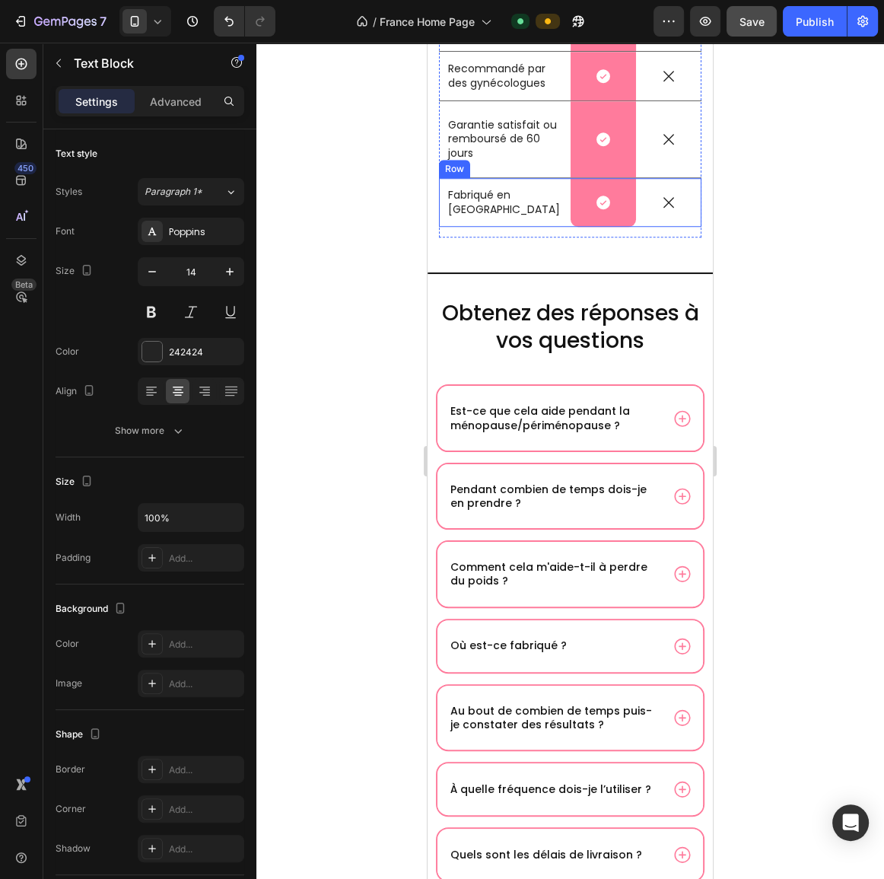
scroll to position [1176, 0]
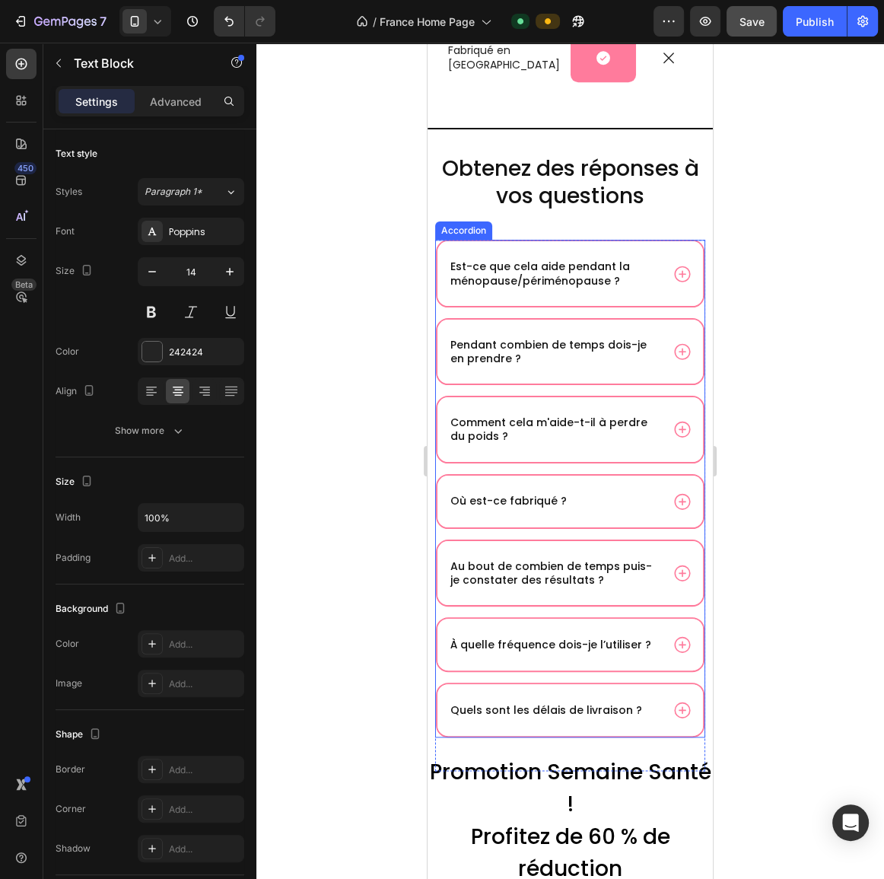
click at [673, 271] on icon at bounding box center [683, 274] width 20 height 20
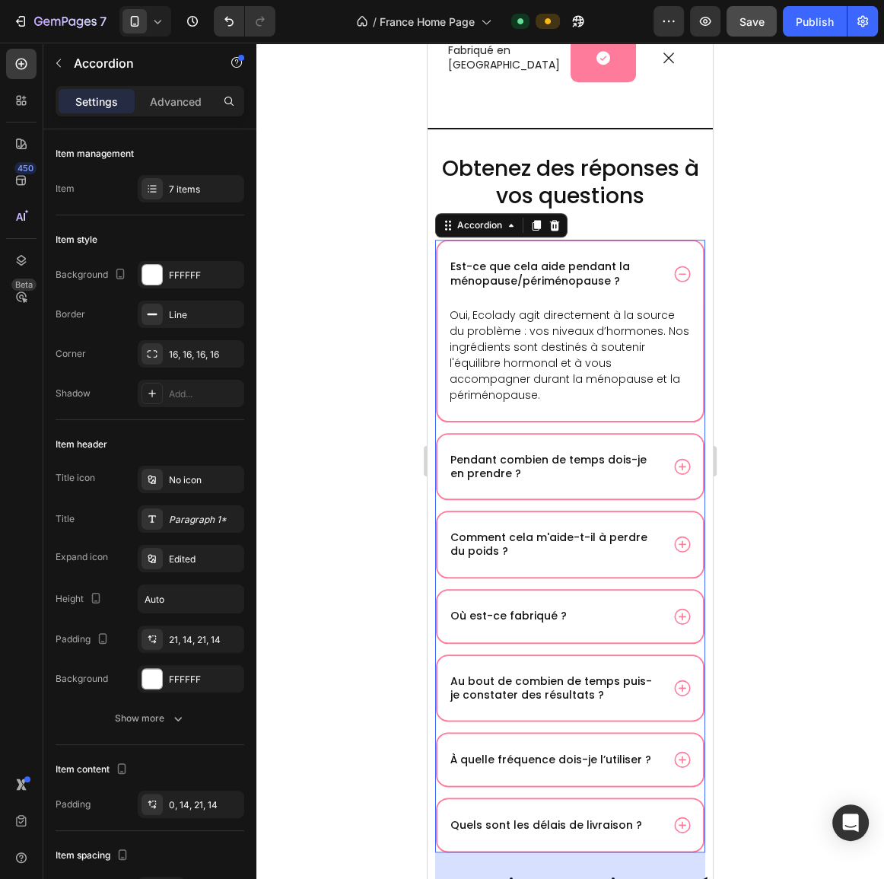
click at [569, 281] on p "Est-ce que cela aide pendant la ménopause/périménopause ?" at bounding box center [555, 273] width 208 height 27
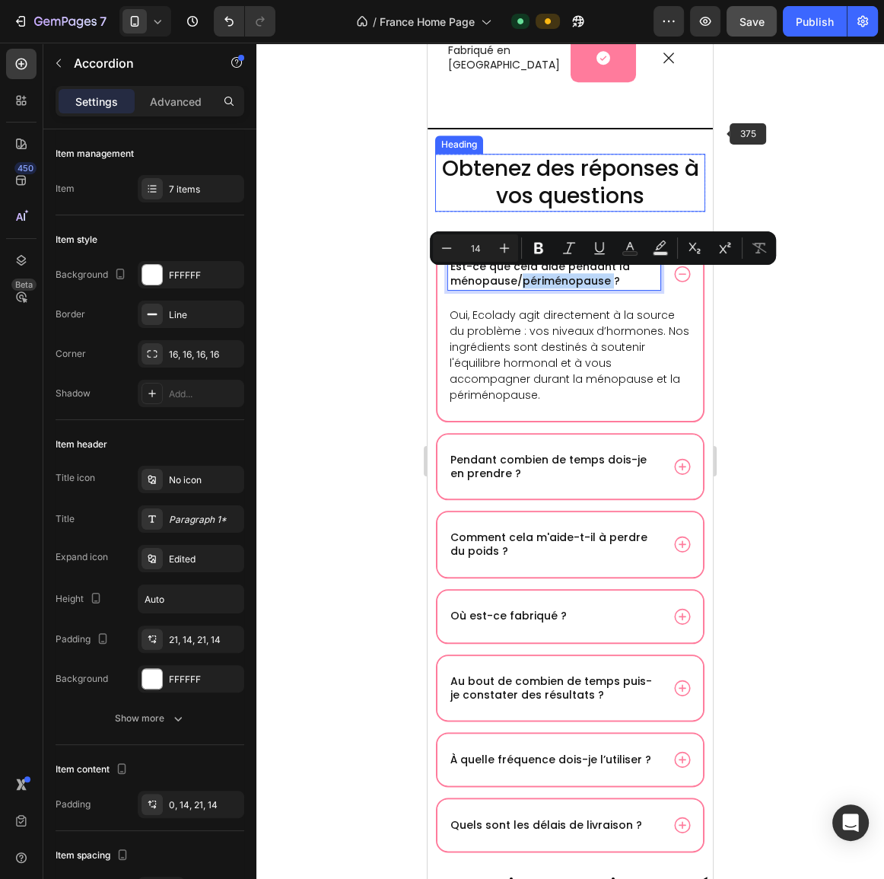
click at [626, 158] on h2 "Obtenez des réponses à vos questions" at bounding box center [570, 183] width 270 height 59
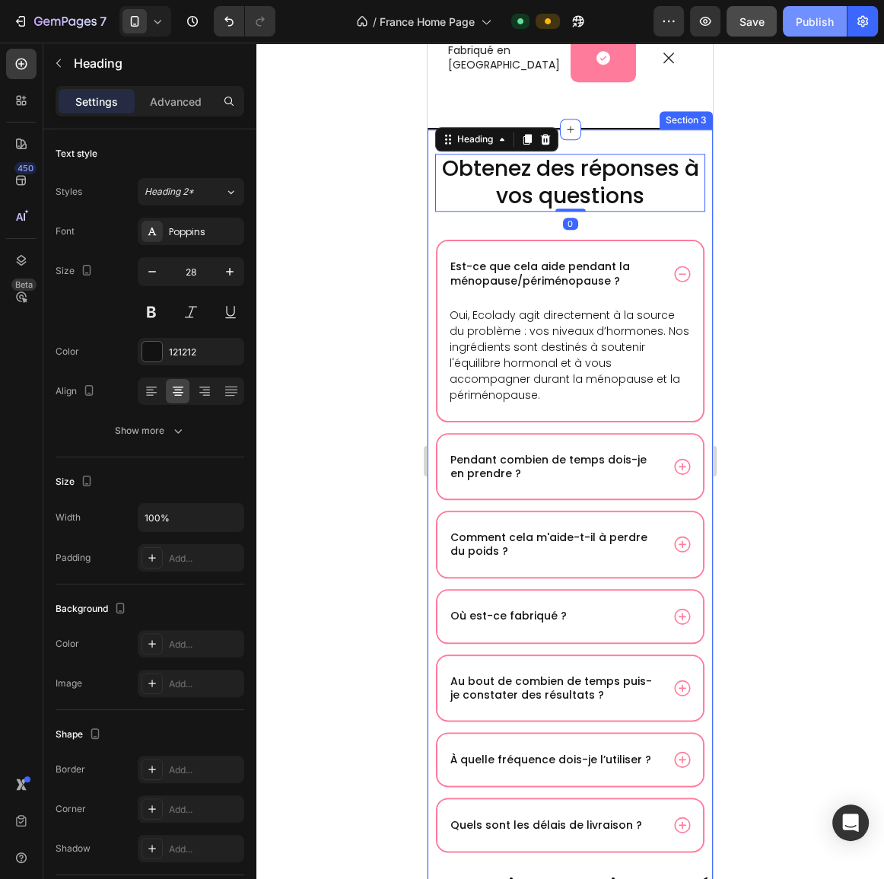
click at [806, 28] on div "Publish" at bounding box center [815, 22] width 38 height 16
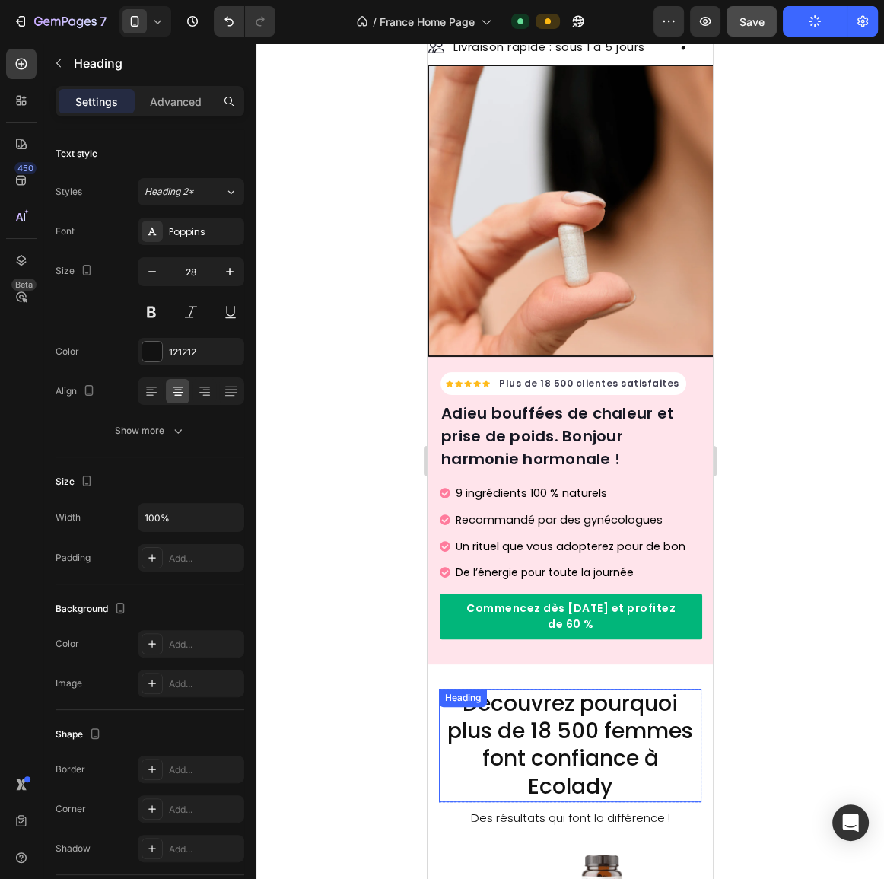
scroll to position [0, 0]
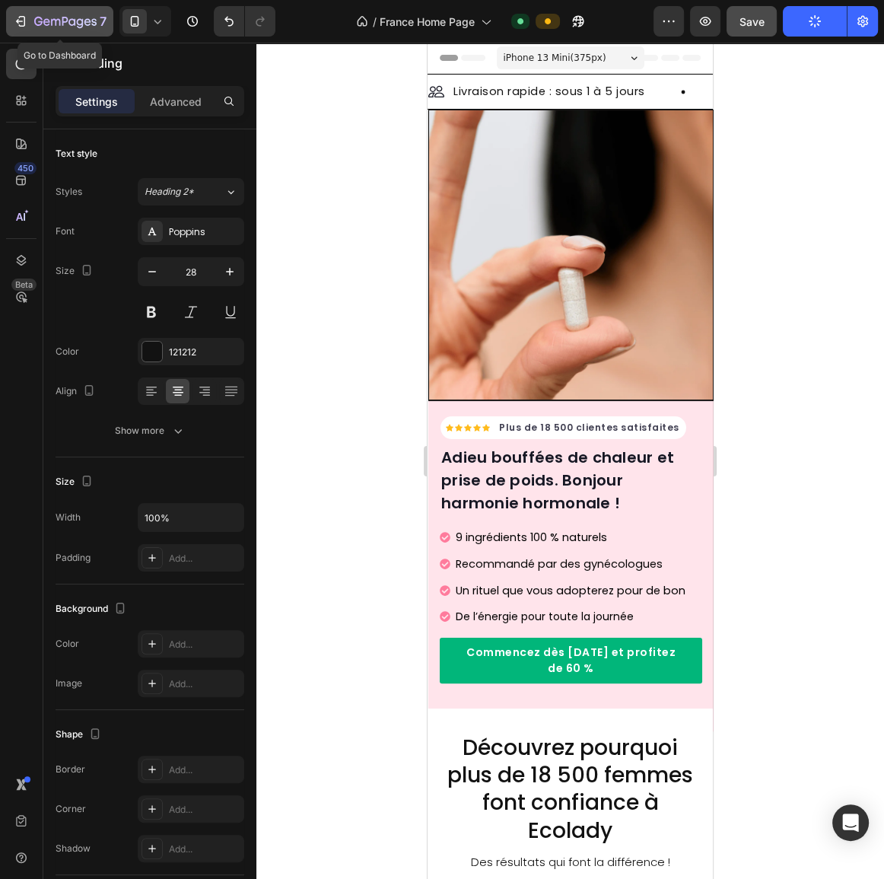
click at [46, 15] on div "7" at bounding box center [70, 21] width 72 height 18
